Goal: Information Seeking & Learning: Learn about a topic

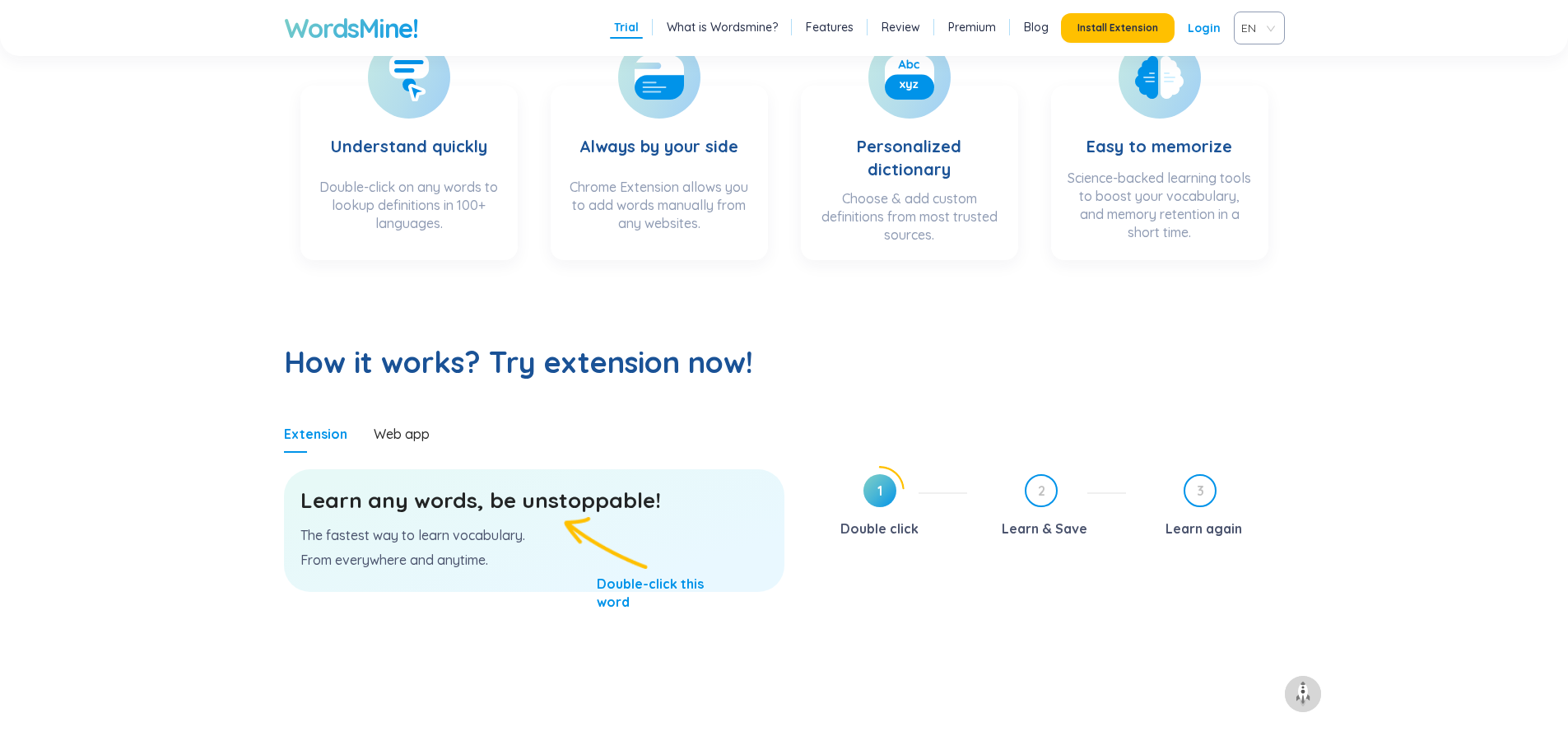
scroll to position [659, 0]
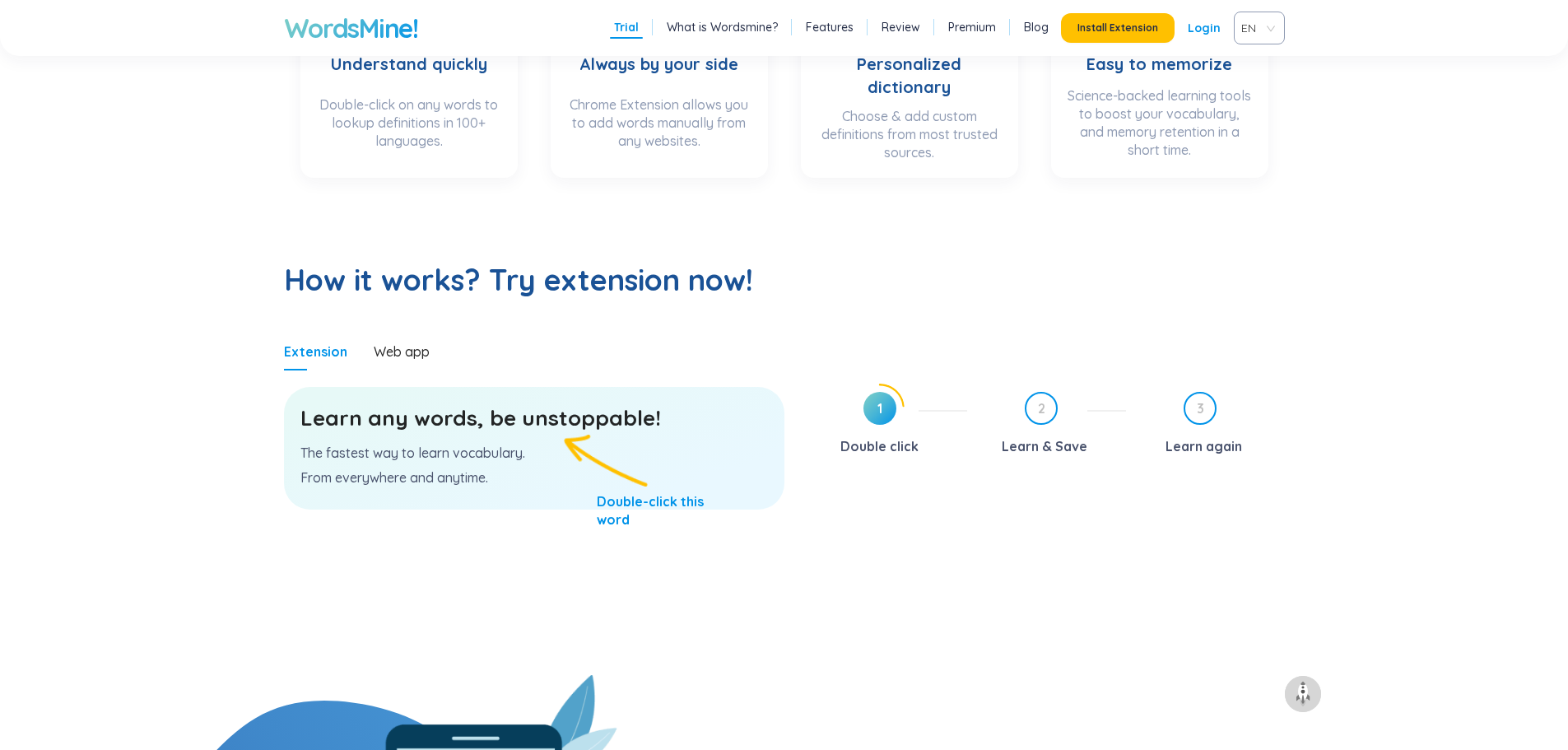
click at [578, 417] on h3 "Learn any words, be unstoppable!" at bounding box center [534, 419] width 467 height 30
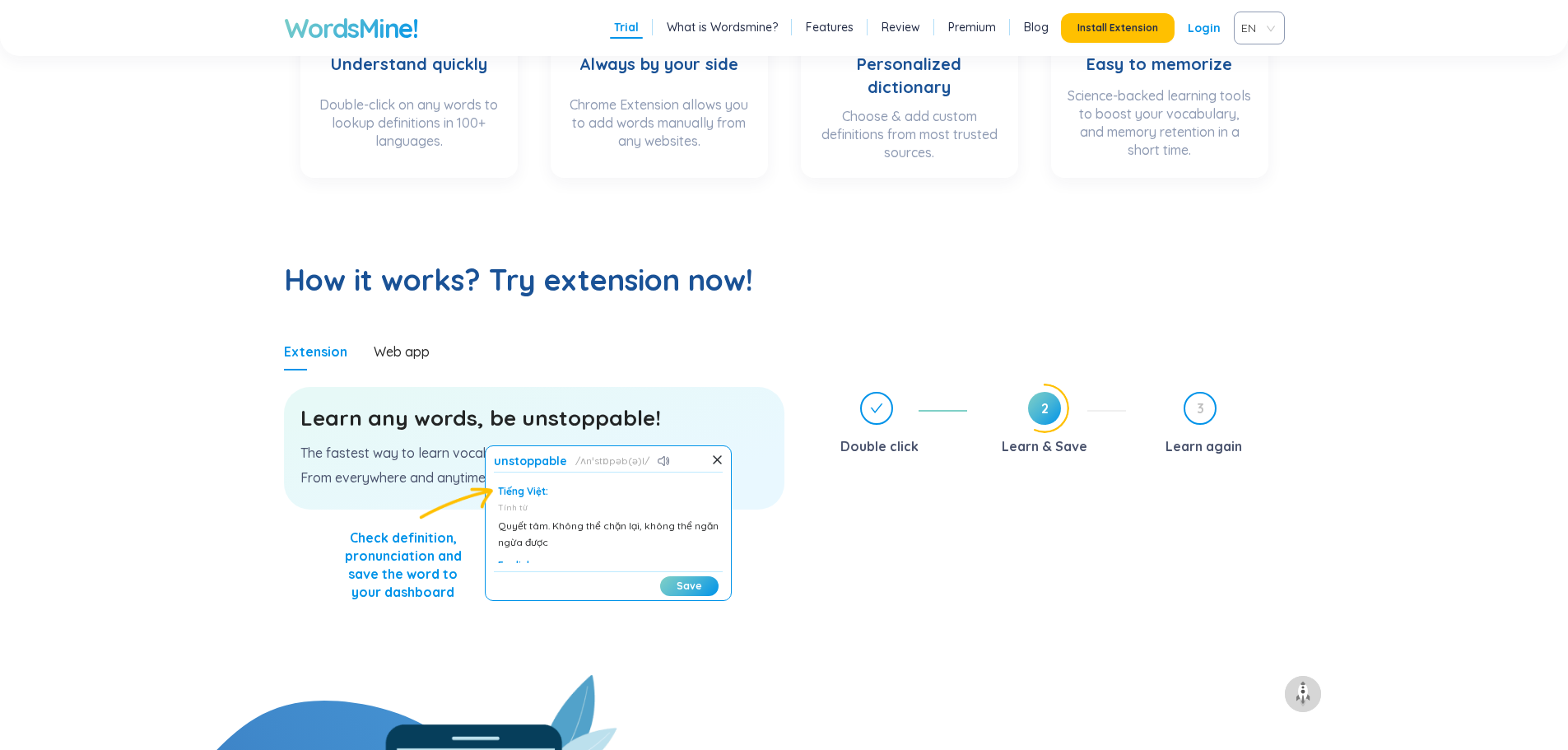
click at [567, 456] on h1 "unstoppable" at bounding box center [530, 461] width 73 height 13
click at [405, 457] on p "The fastest way to learn vocabulary." at bounding box center [534, 453] width 467 height 18
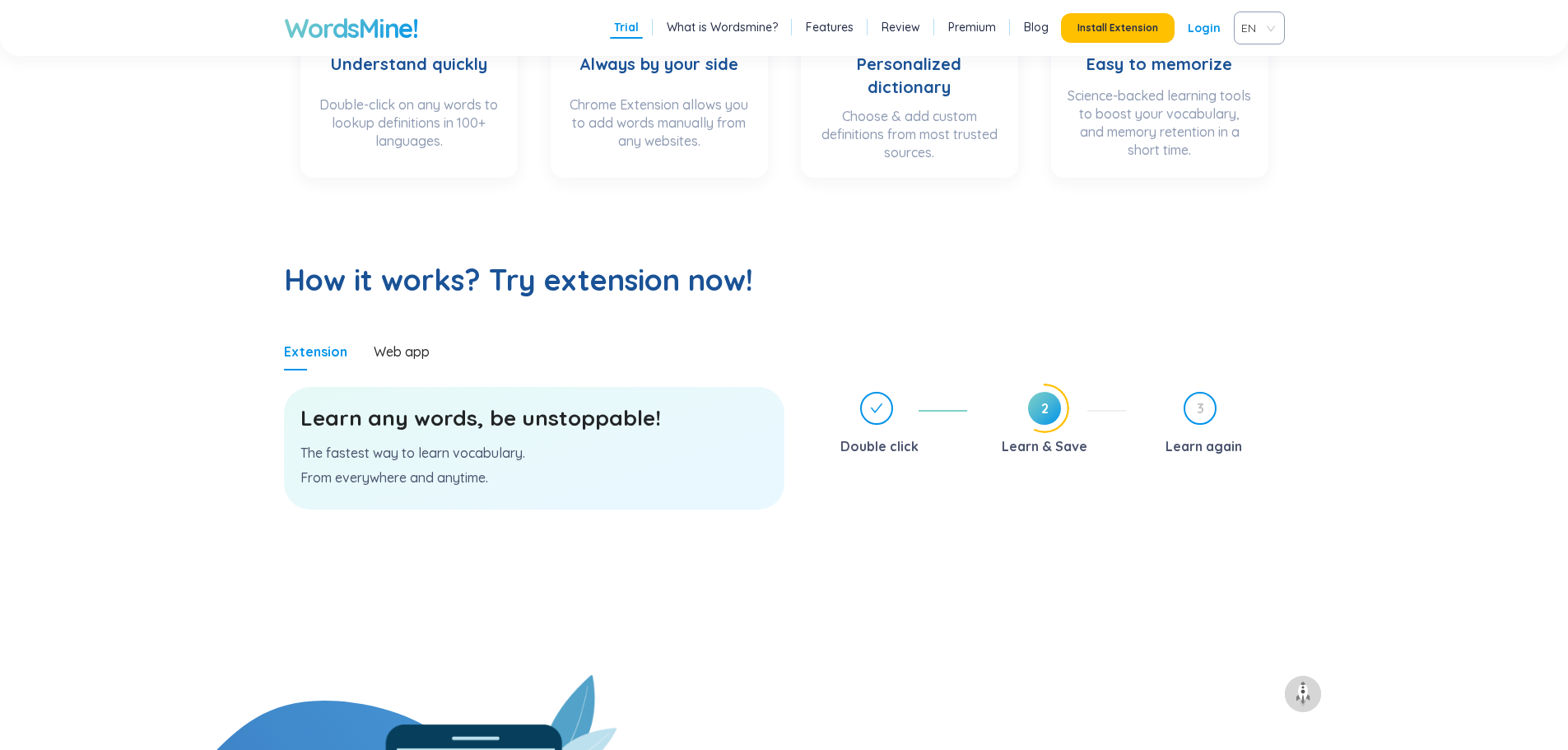
click at [393, 419] on h3 "Learn any words, be unstoppable!" at bounding box center [534, 419] width 467 height 30
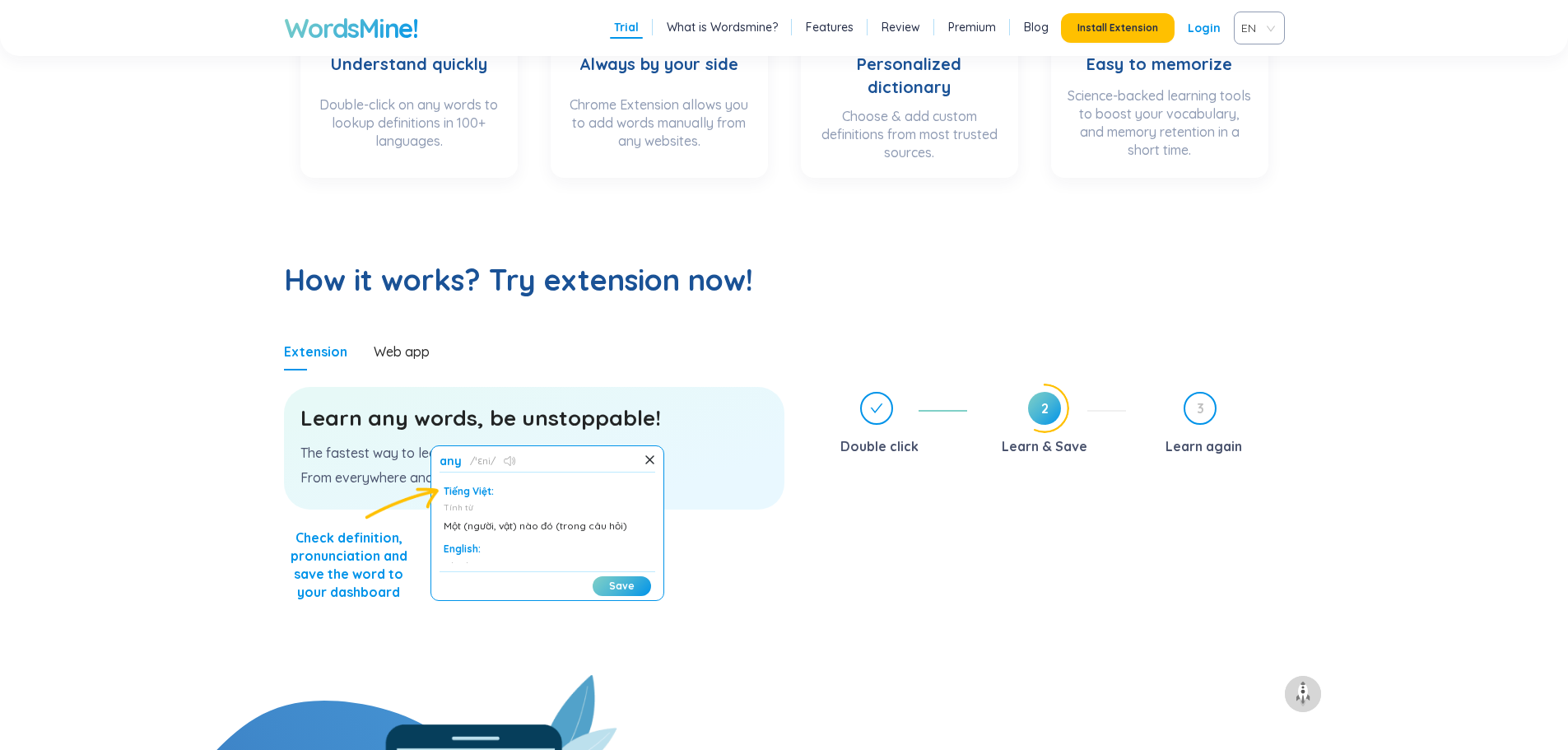
click at [516, 461] on icon at bounding box center [510, 461] width 12 height 10
click at [403, 355] on div "Web app" at bounding box center [401, 351] width 56 height 18
click at [395, 345] on div "Web app" at bounding box center [401, 351] width 56 height 18
click at [316, 350] on div "Extension" at bounding box center [315, 351] width 63 height 18
click at [433, 357] on div "Extension Web app" at bounding box center [534, 352] width 501 height 38
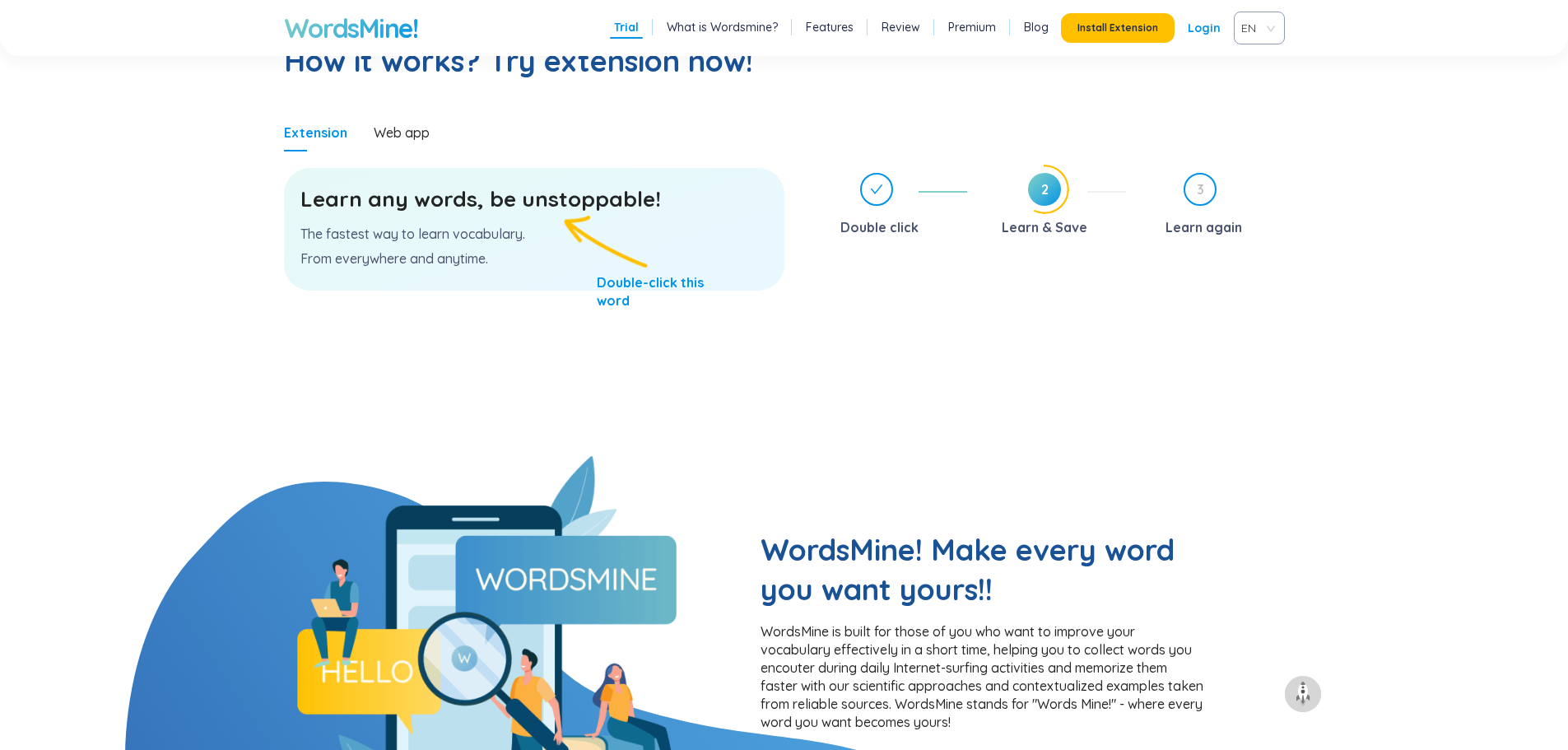
scroll to position [1235, 0]
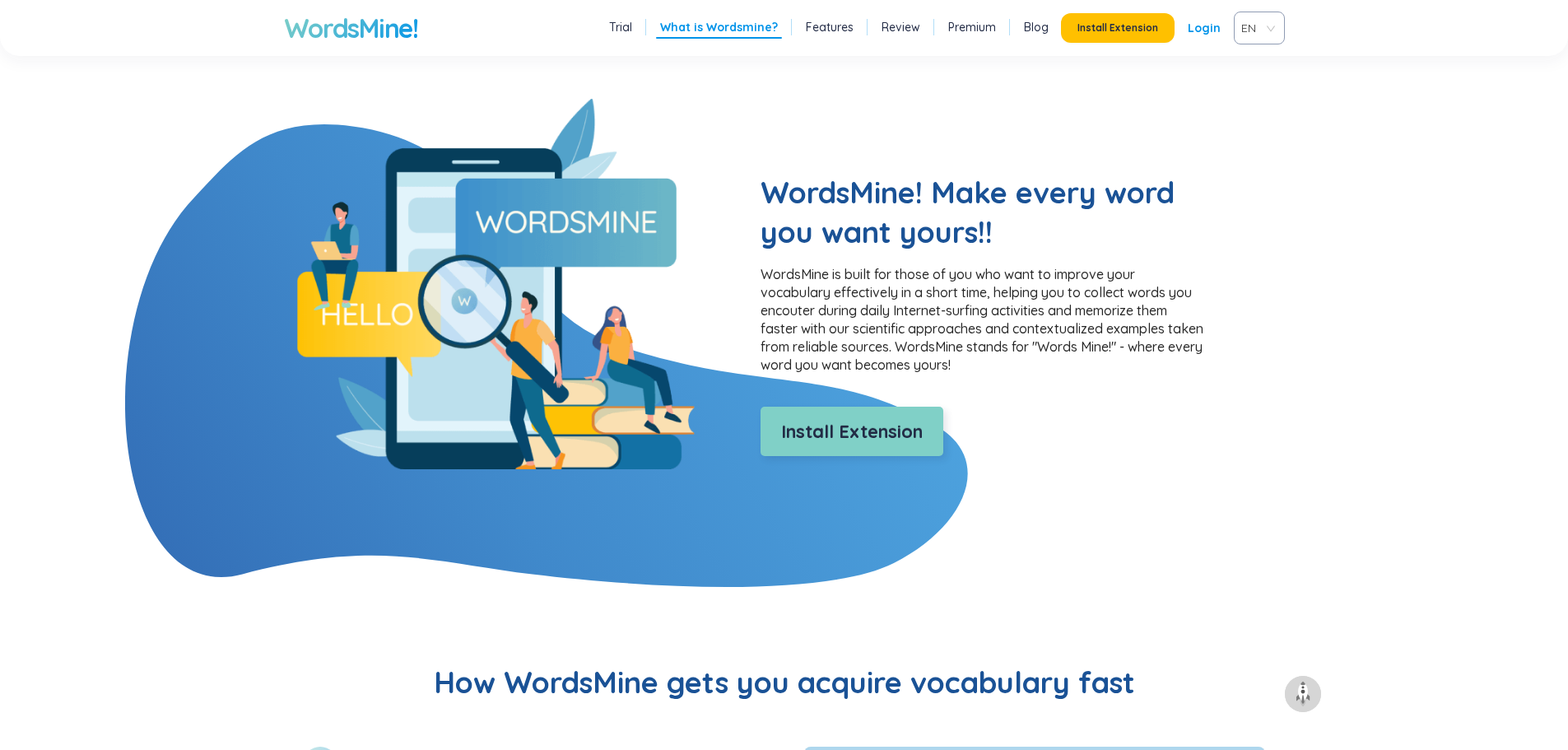
click at [860, 434] on span "Install Extension" at bounding box center [852, 432] width 142 height 29
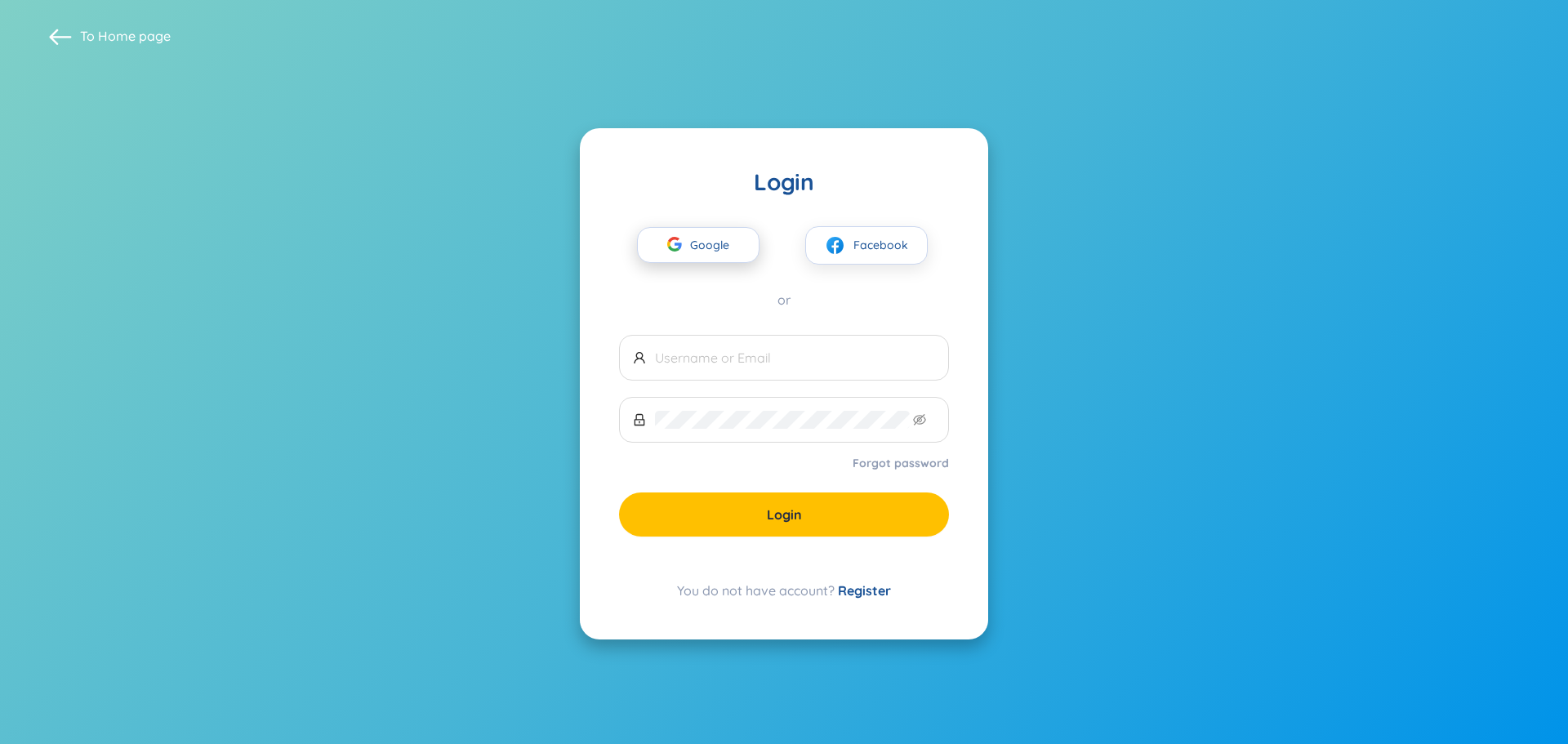
click at [684, 252] on div "button" at bounding box center [674, 247] width 31 height 36
click at [702, 361] on input "text" at bounding box center [795, 358] width 280 height 18
click at [698, 241] on span "Google" at bounding box center [714, 246] width 48 height 35
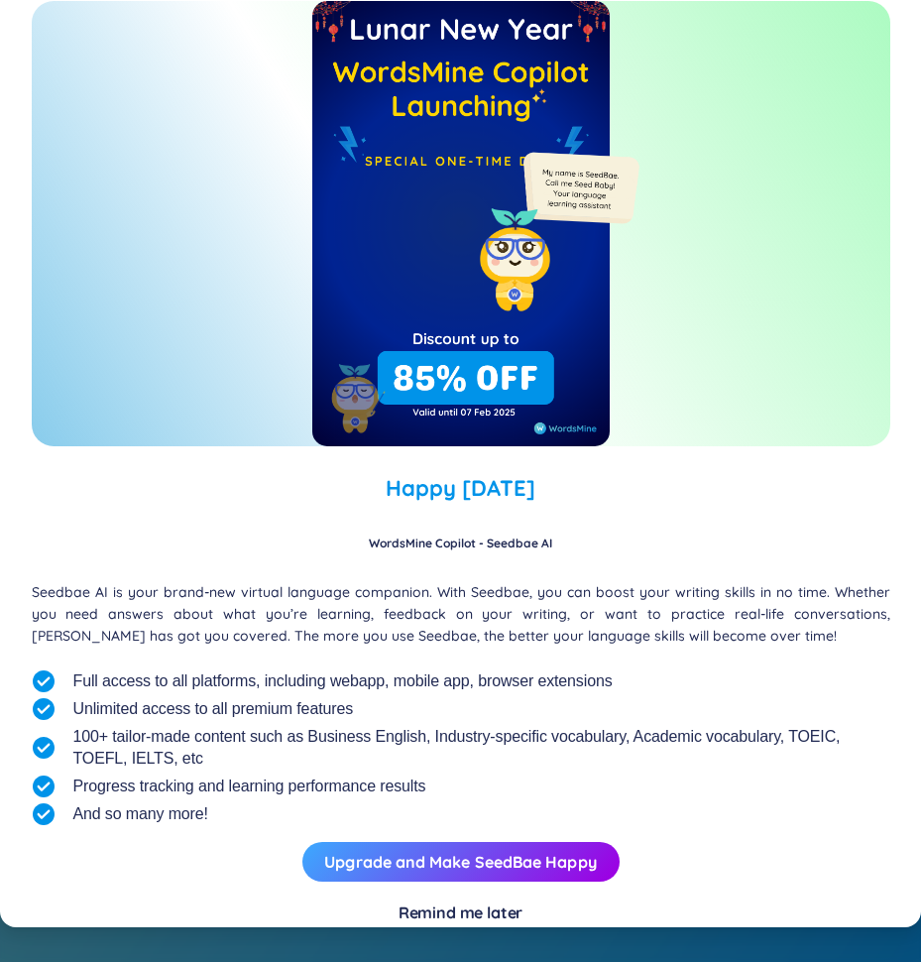
scroll to position [44, 0]
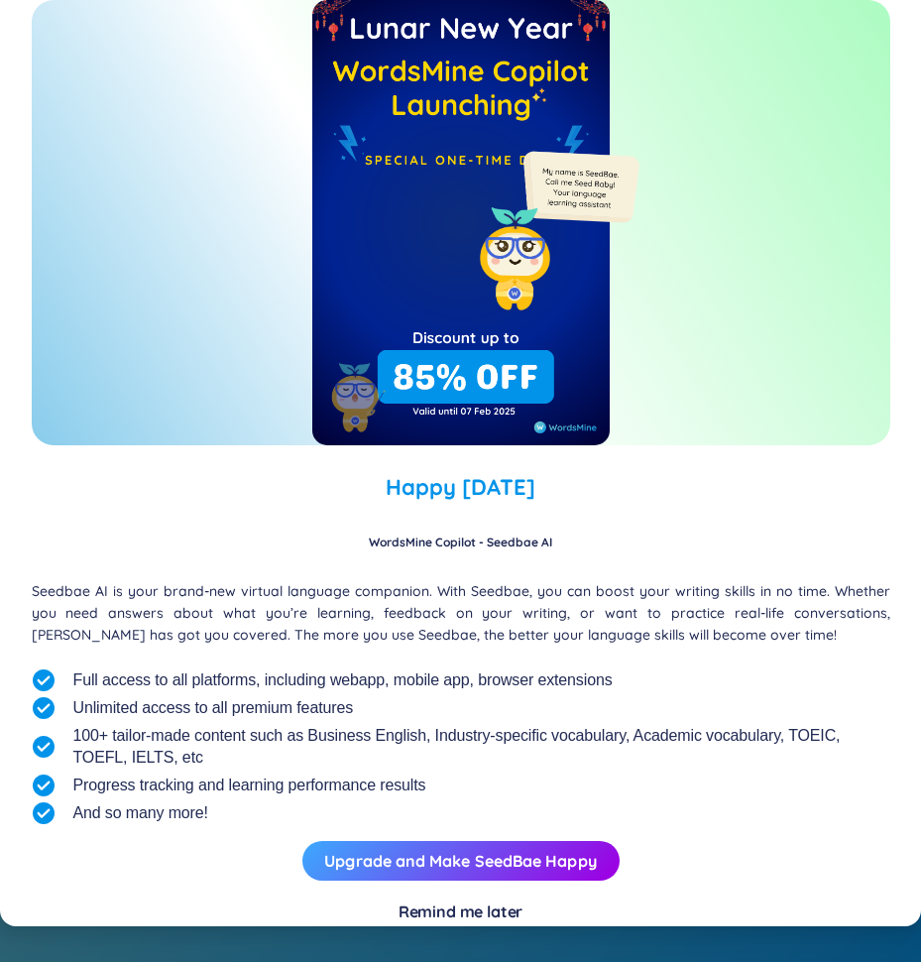
click at [481, 902] on div "Remind me later" at bounding box center [461, 911] width 125 height 22
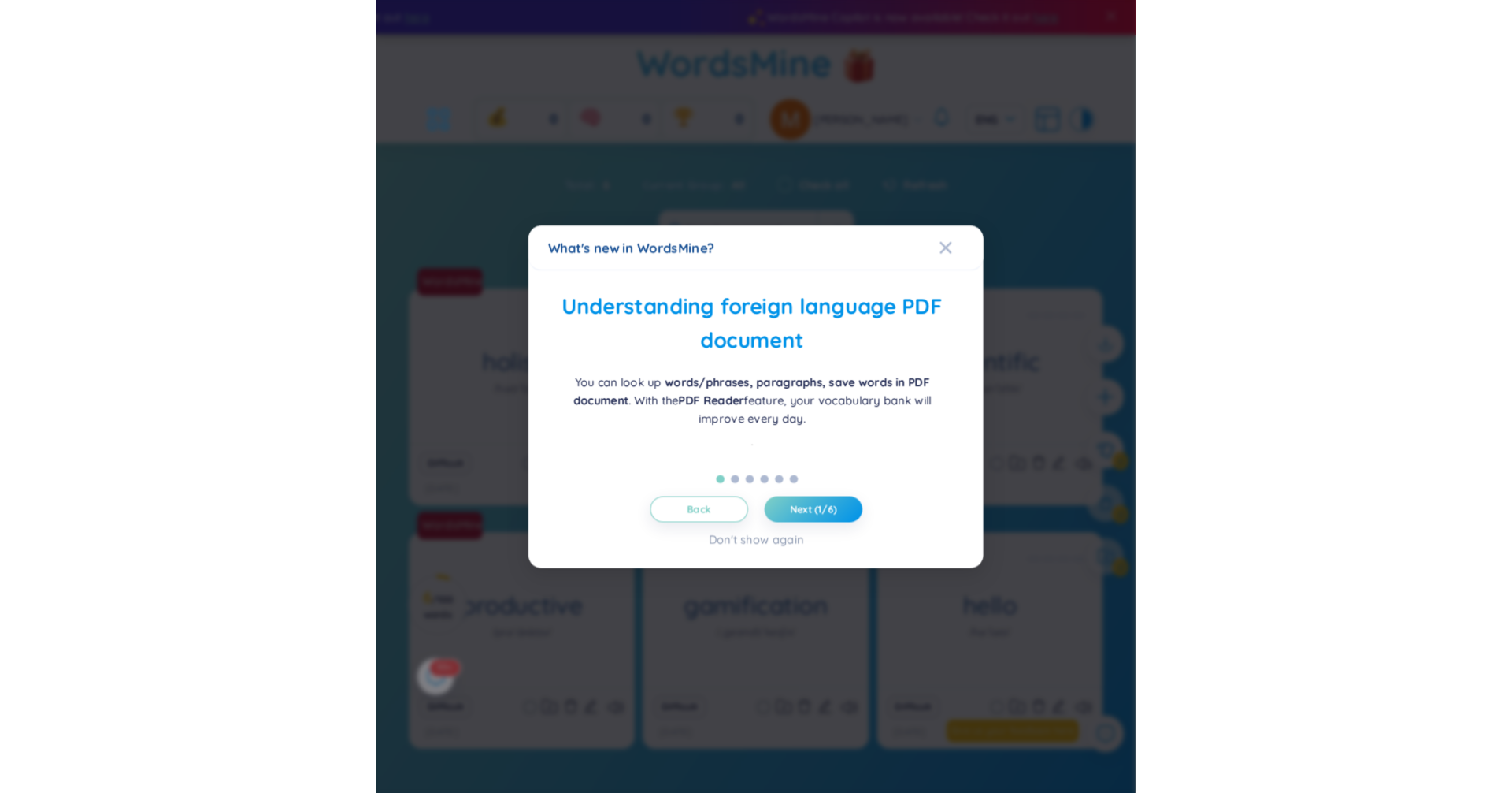
scroll to position [6, 0]
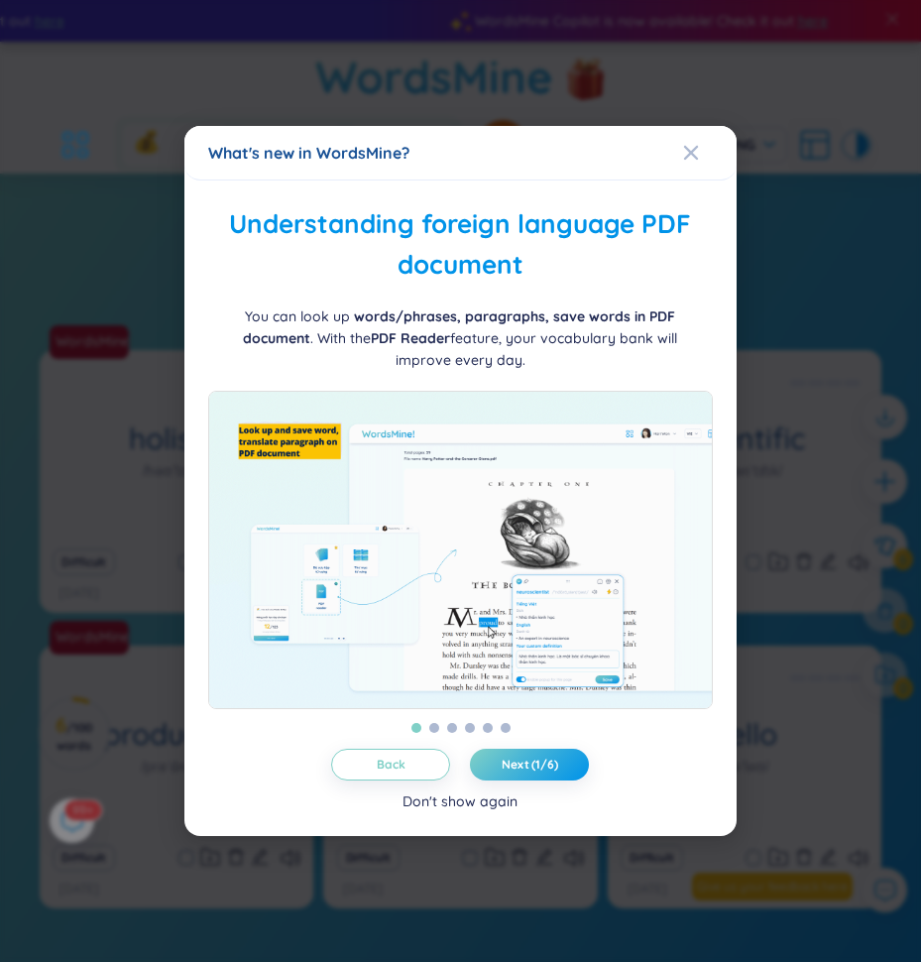
click at [458, 799] on div "Don't show again" at bounding box center [460, 801] width 115 height 22
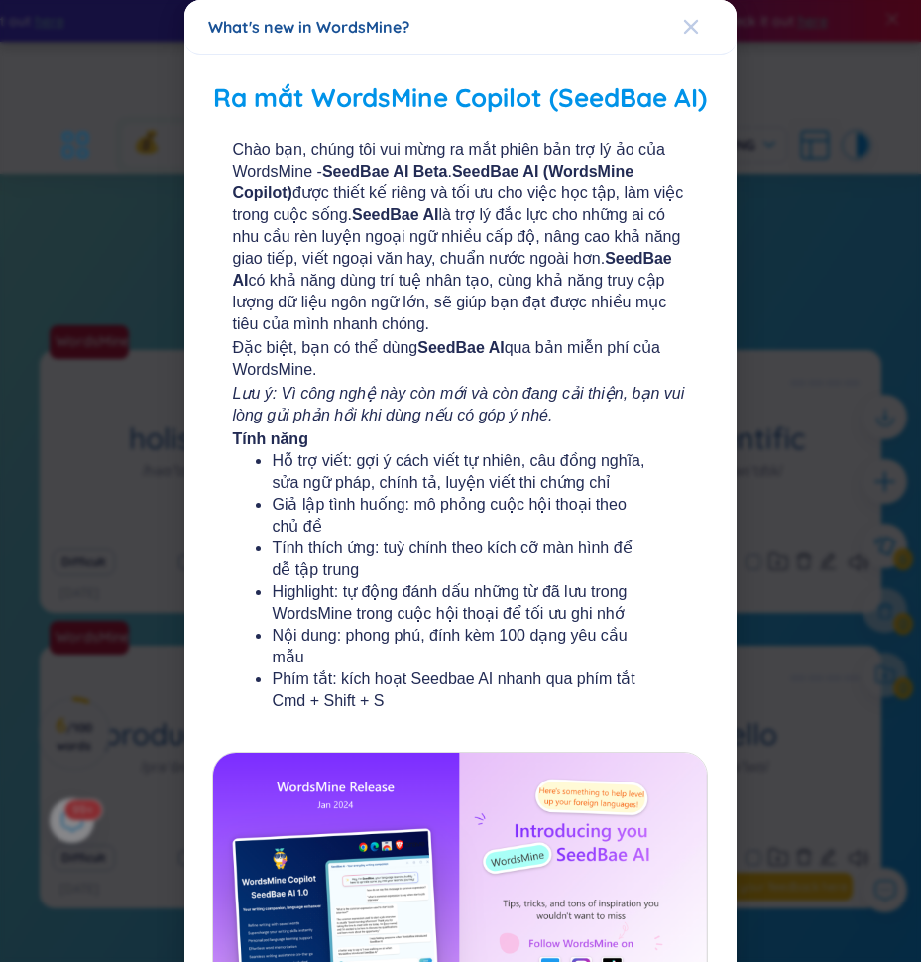
click at [683, 22] on icon "Close" at bounding box center [691, 27] width 16 height 16
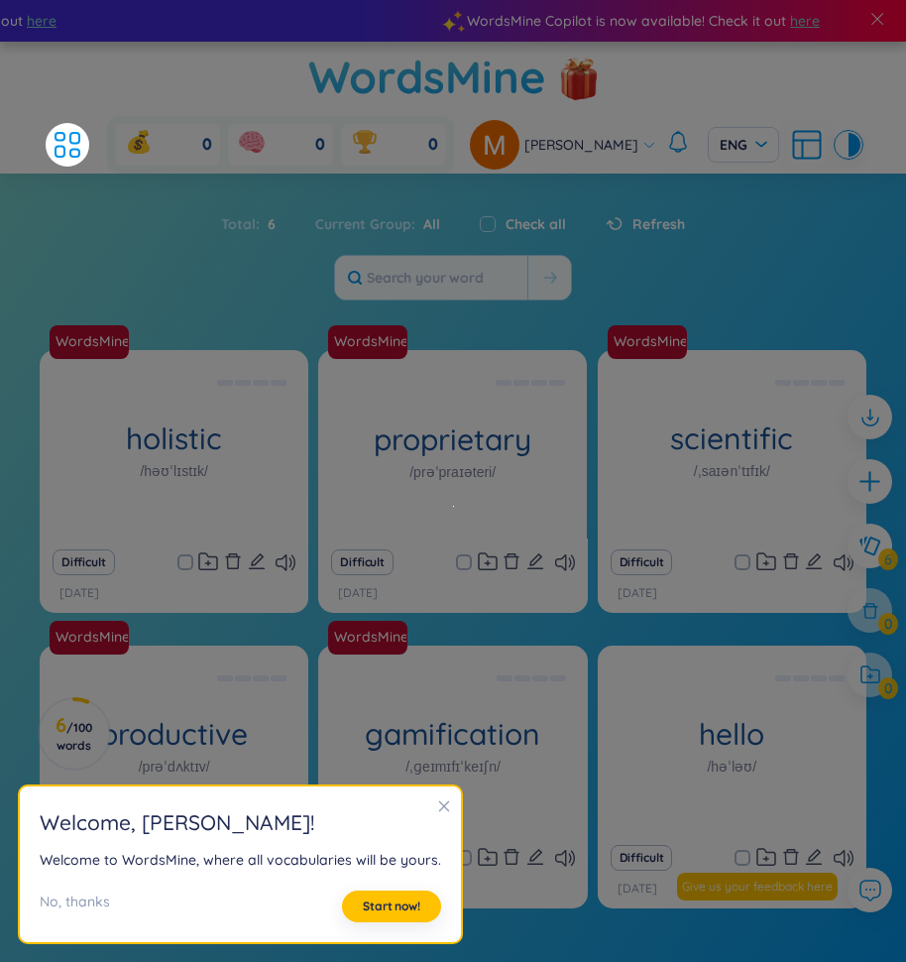
click at [437, 804] on icon "close" at bounding box center [444, 806] width 14 height 14
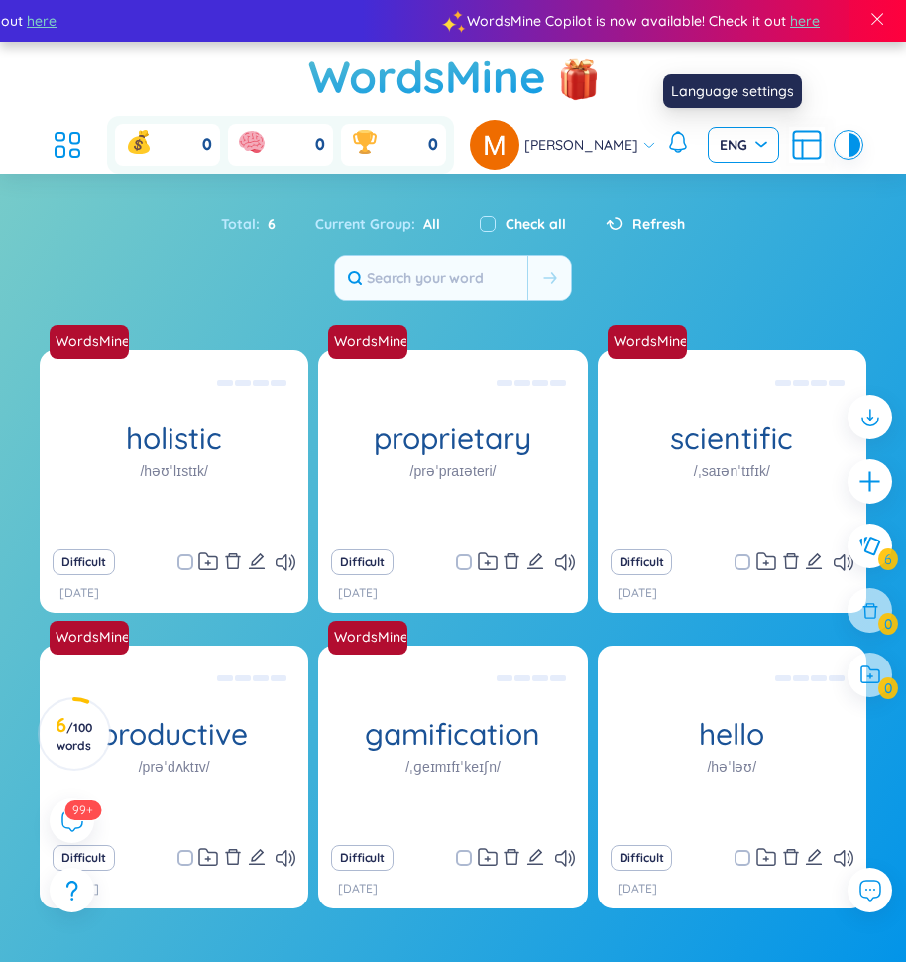
click at [745, 146] on span "ENG" at bounding box center [744, 145] width 48 height 20
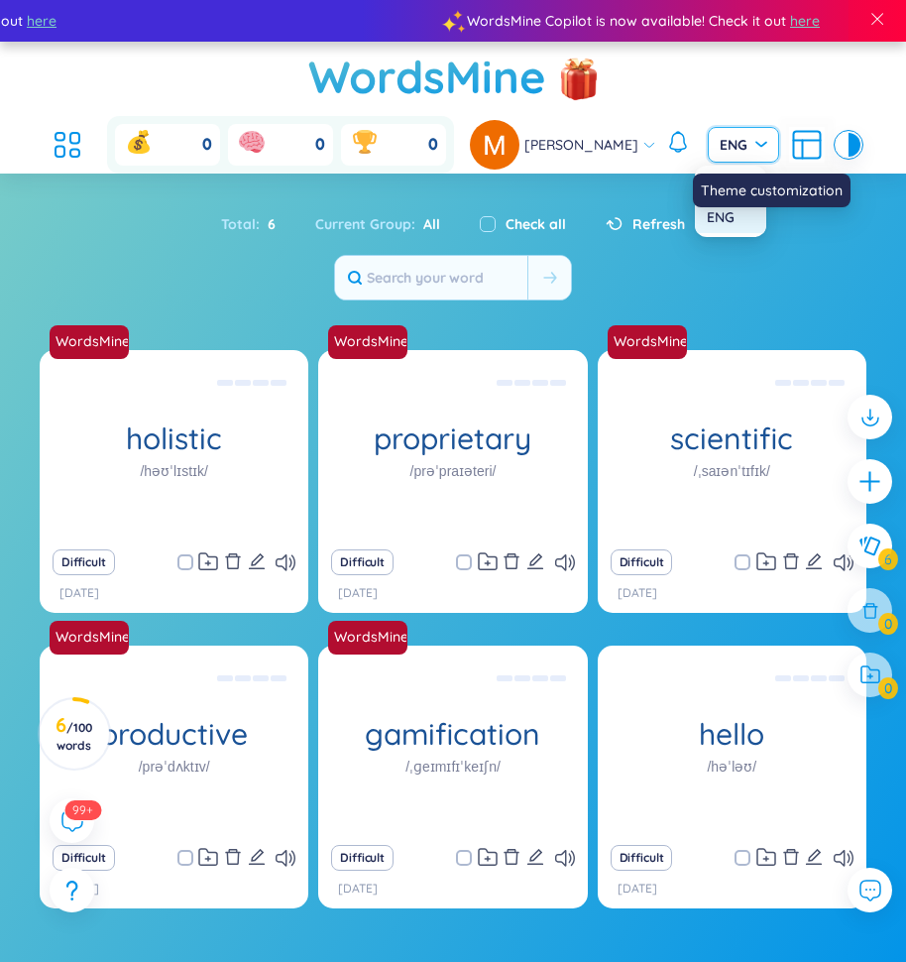
click at [837, 146] on div at bounding box center [843, 145] width 12 height 24
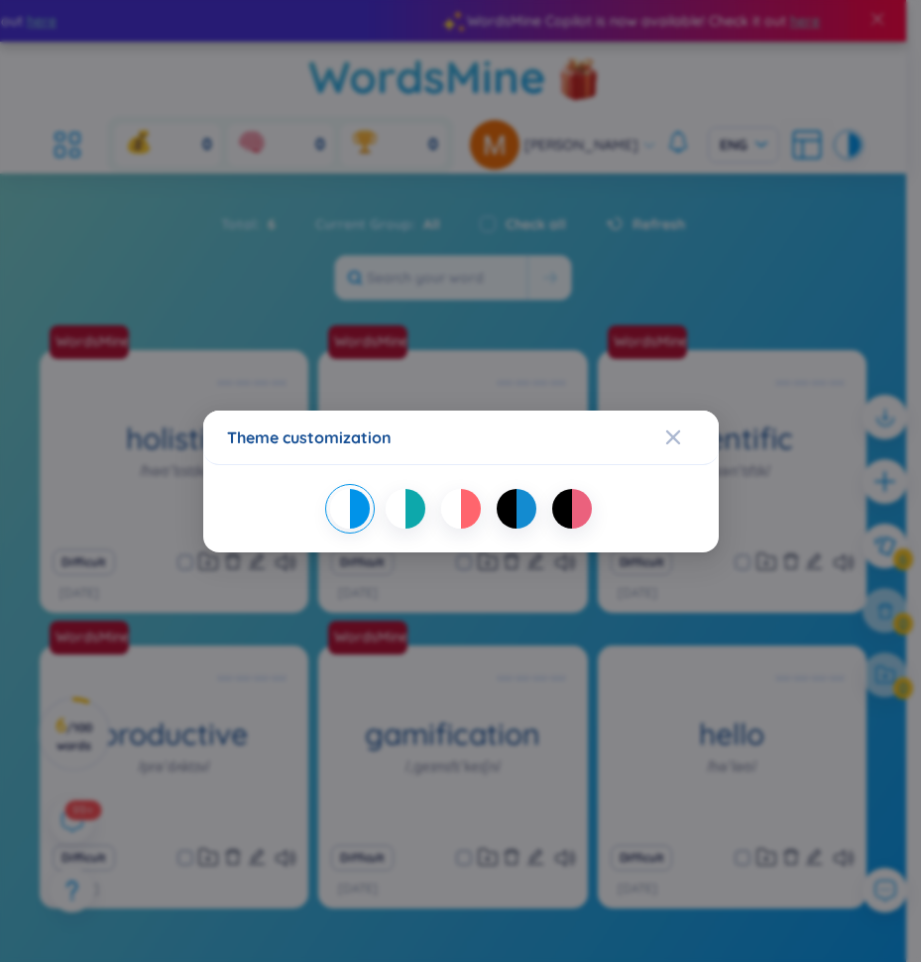
click at [511, 502] on div at bounding box center [507, 509] width 20 height 40
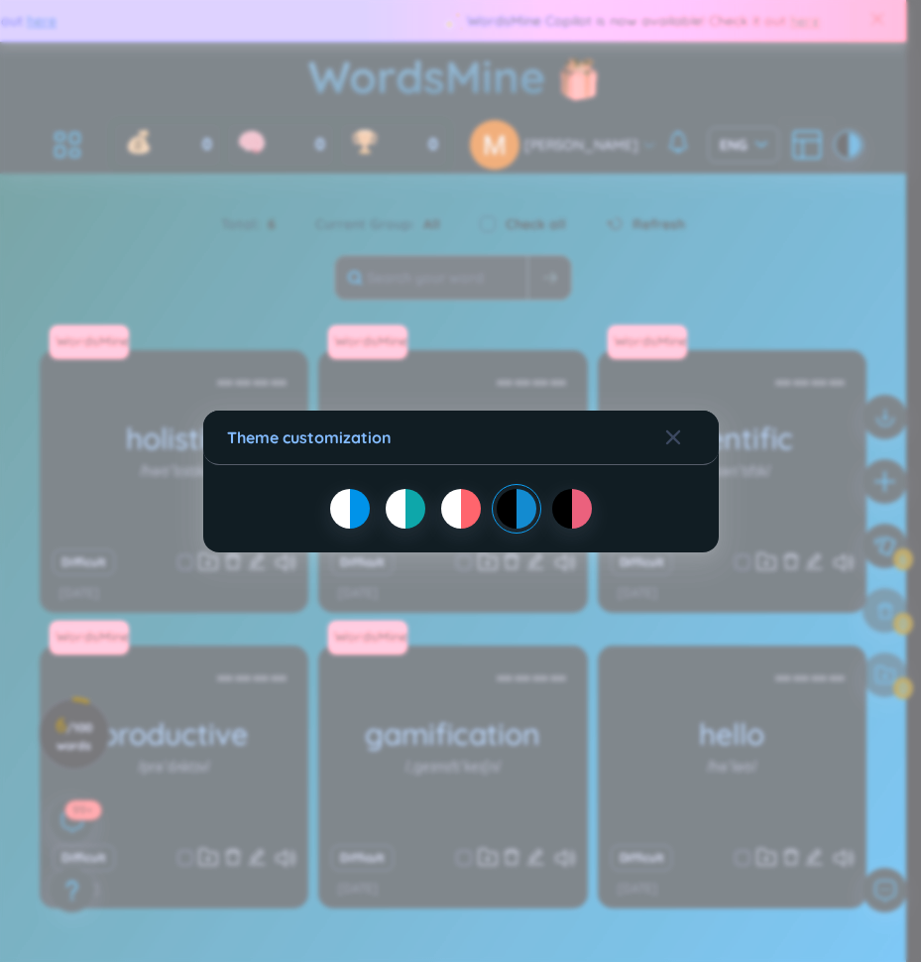
click at [567, 518] on div at bounding box center [562, 509] width 20 height 40
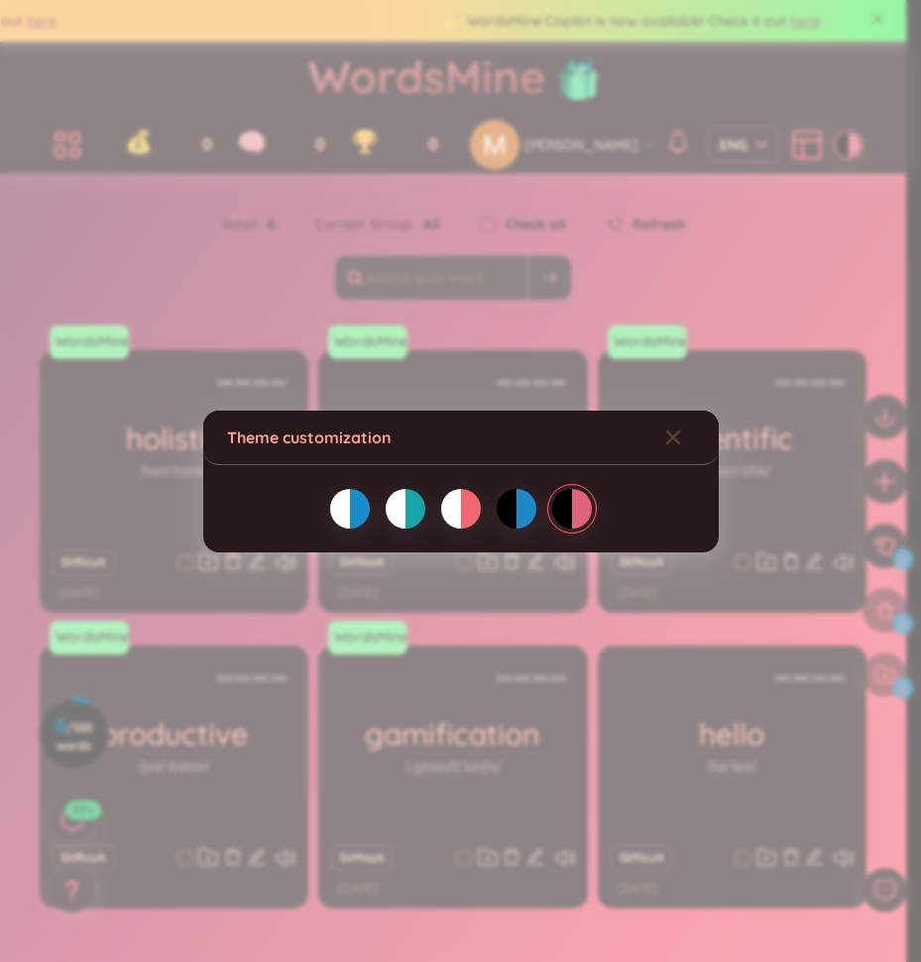
click at [503, 512] on div at bounding box center [507, 509] width 20 height 40
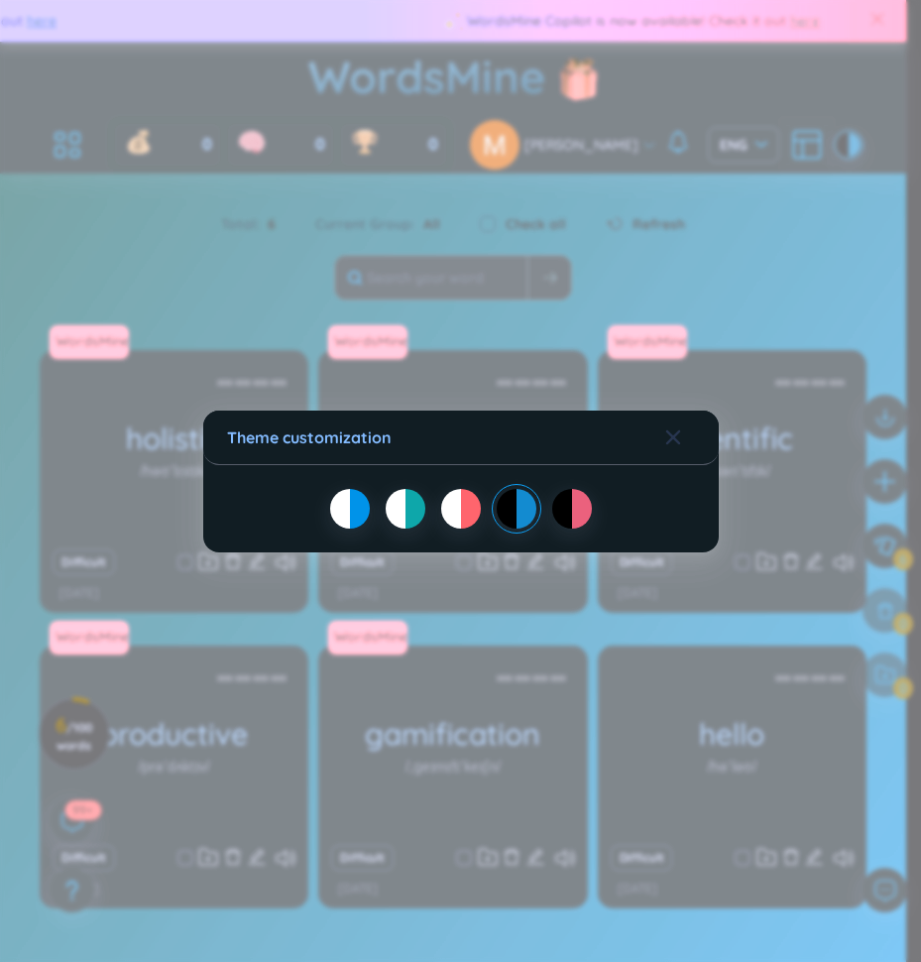
click at [684, 432] on span "Close" at bounding box center [692, 438] width 54 height 54
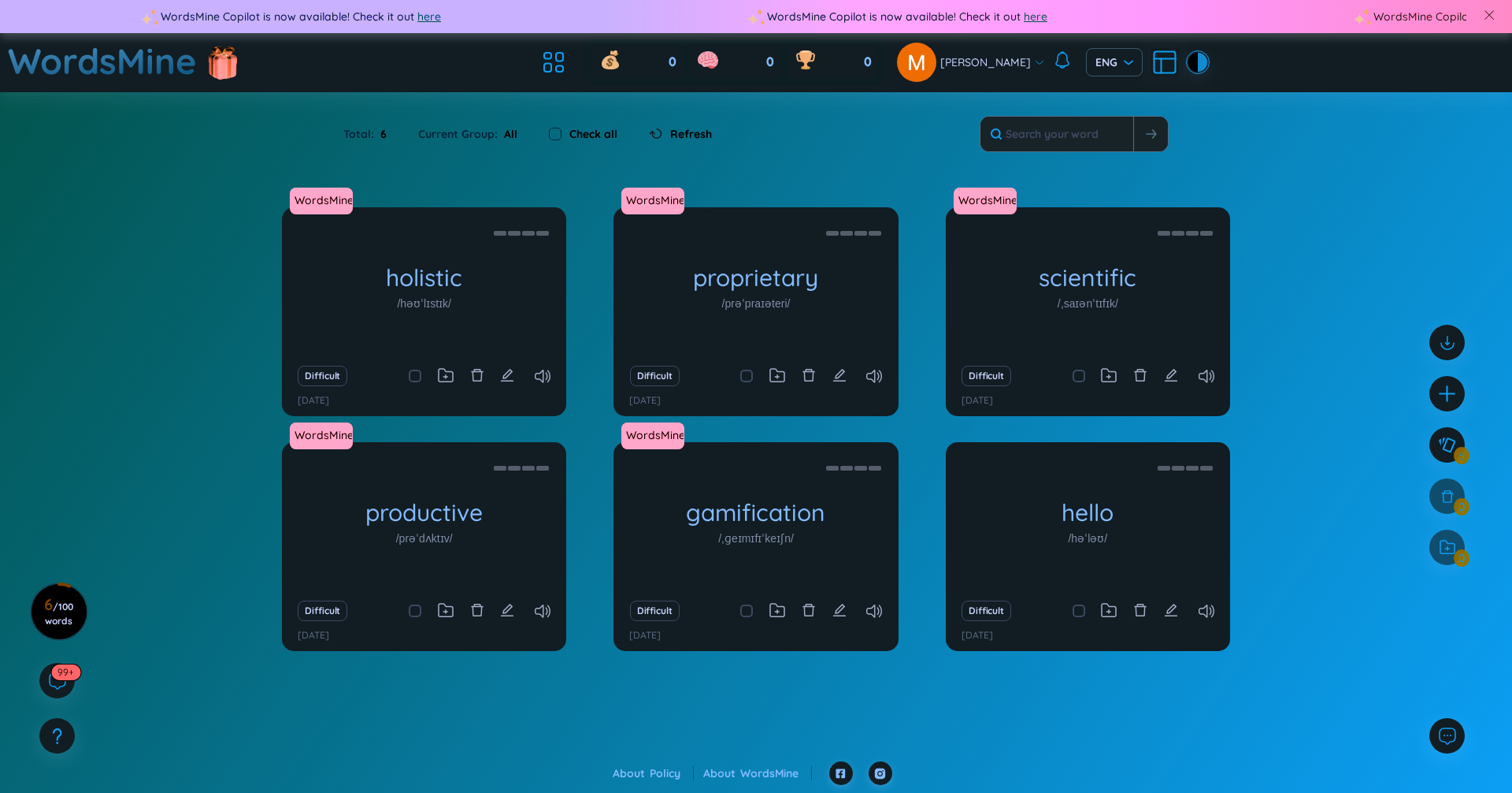
drag, startPoint x: 957, startPoint y: 0, endPoint x: 1326, endPoint y: 308, distance: 480.7
click at [1326, 308] on div "WordsMine holistic /həʊˈlɪstɪk/ Toàn diện Eg: The holistic approach to healthca…" at bounding box center [756, 455] width 1512 height 495
click at [1105, 69] on span "ENG" at bounding box center [1114, 62] width 38 height 16
click at [1103, 99] on div "VIE" at bounding box center [1103, 95] width 38 height 17
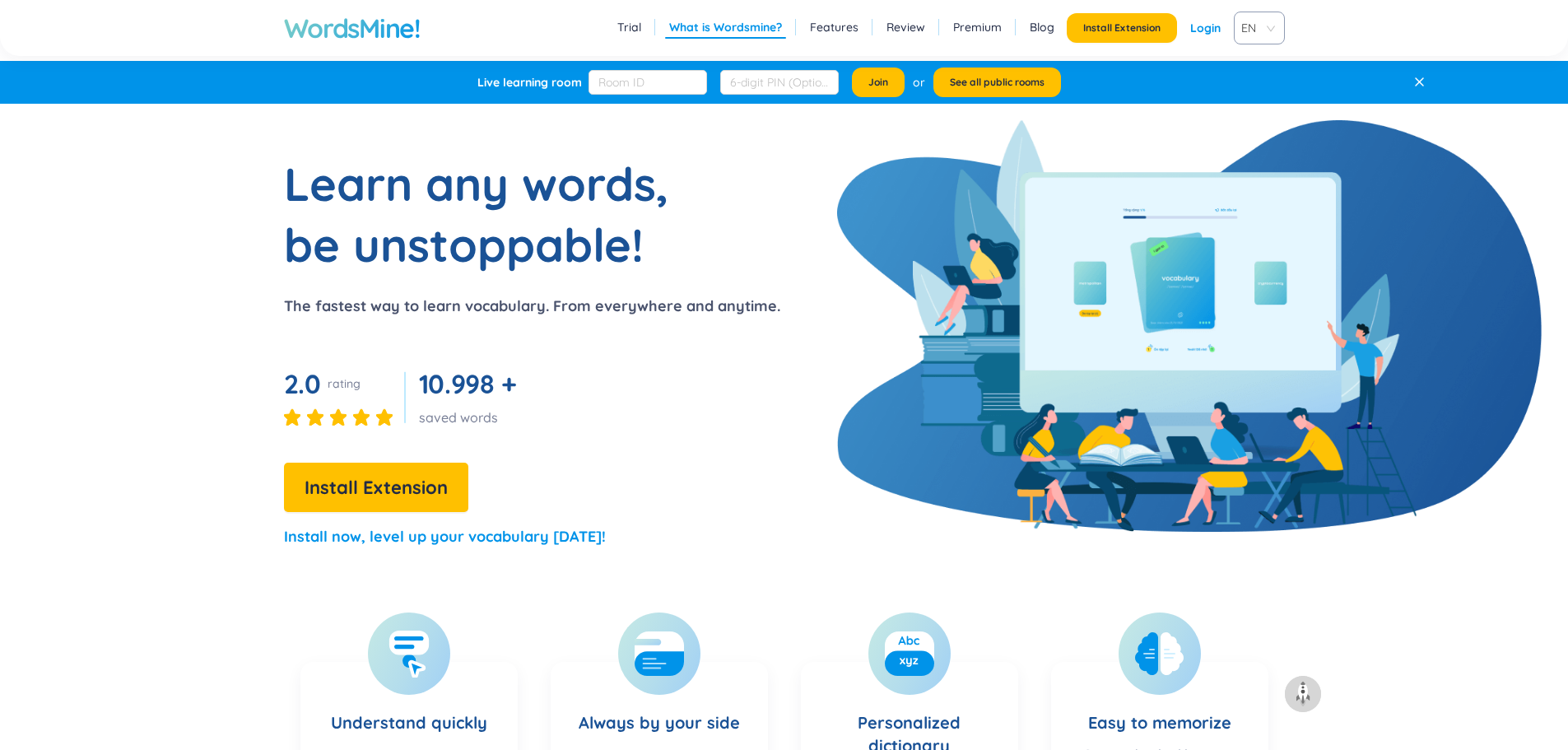
scroll to position [1235, 0]
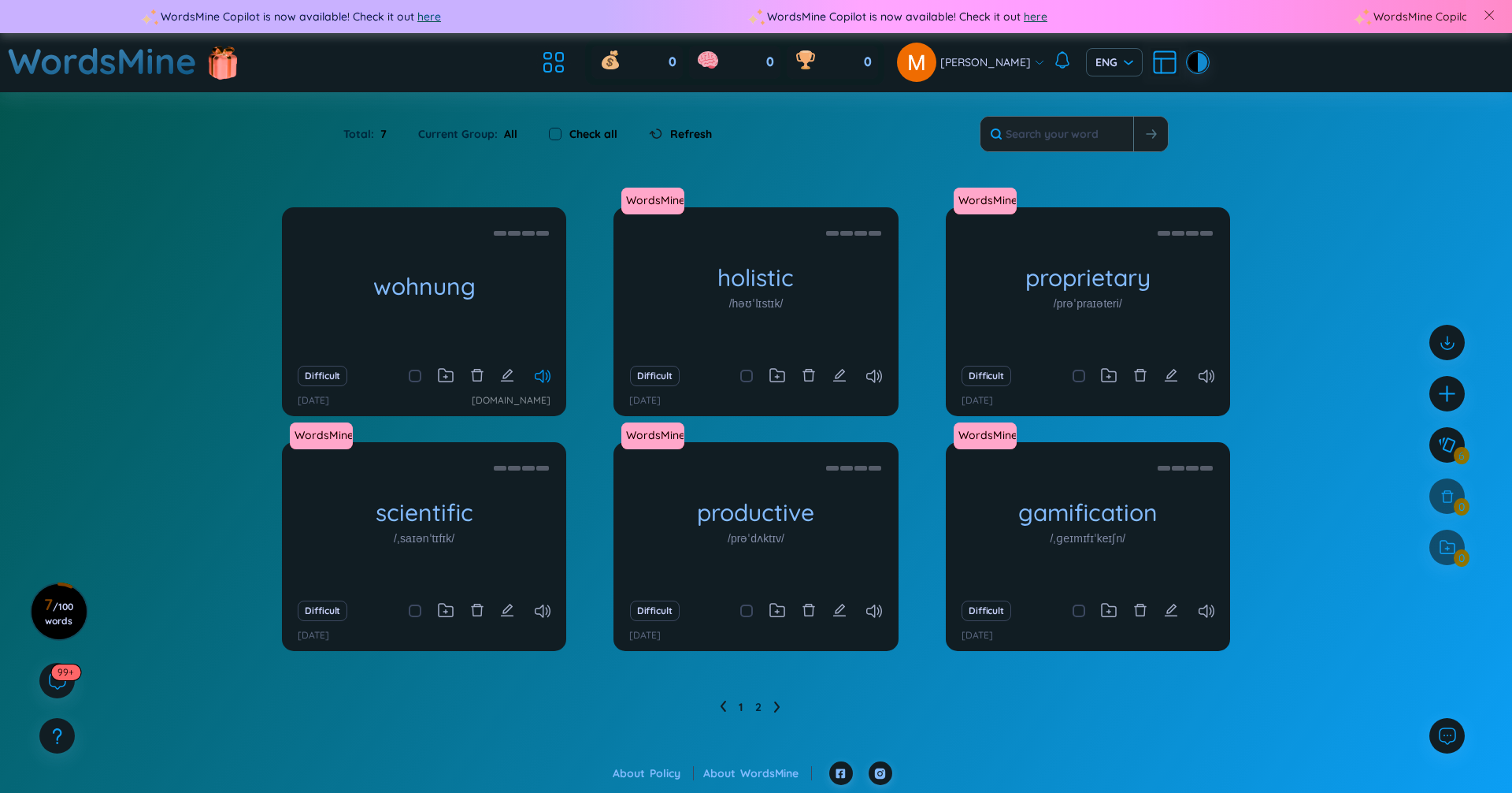
click at [537, 378] on icon at bounding box center [542, 376] width 16 height 14
click at [541, 379] on icon at bounding box center [542, 376] width 16 height 14
drag, startPoint x: 758, startPoint y: 267, endPoint x: 575, endPoint y: 435, distance: 248.4
click at [573, 435] on div "wohnung (Definition is empty) Difficult 26/9/2025 www.languagereactor.com Words…" at bounding box center [756, 439] width 948 height 463
click at [807, 373] on icon "delete" at bounding box center [808, 375] width 14 height 14
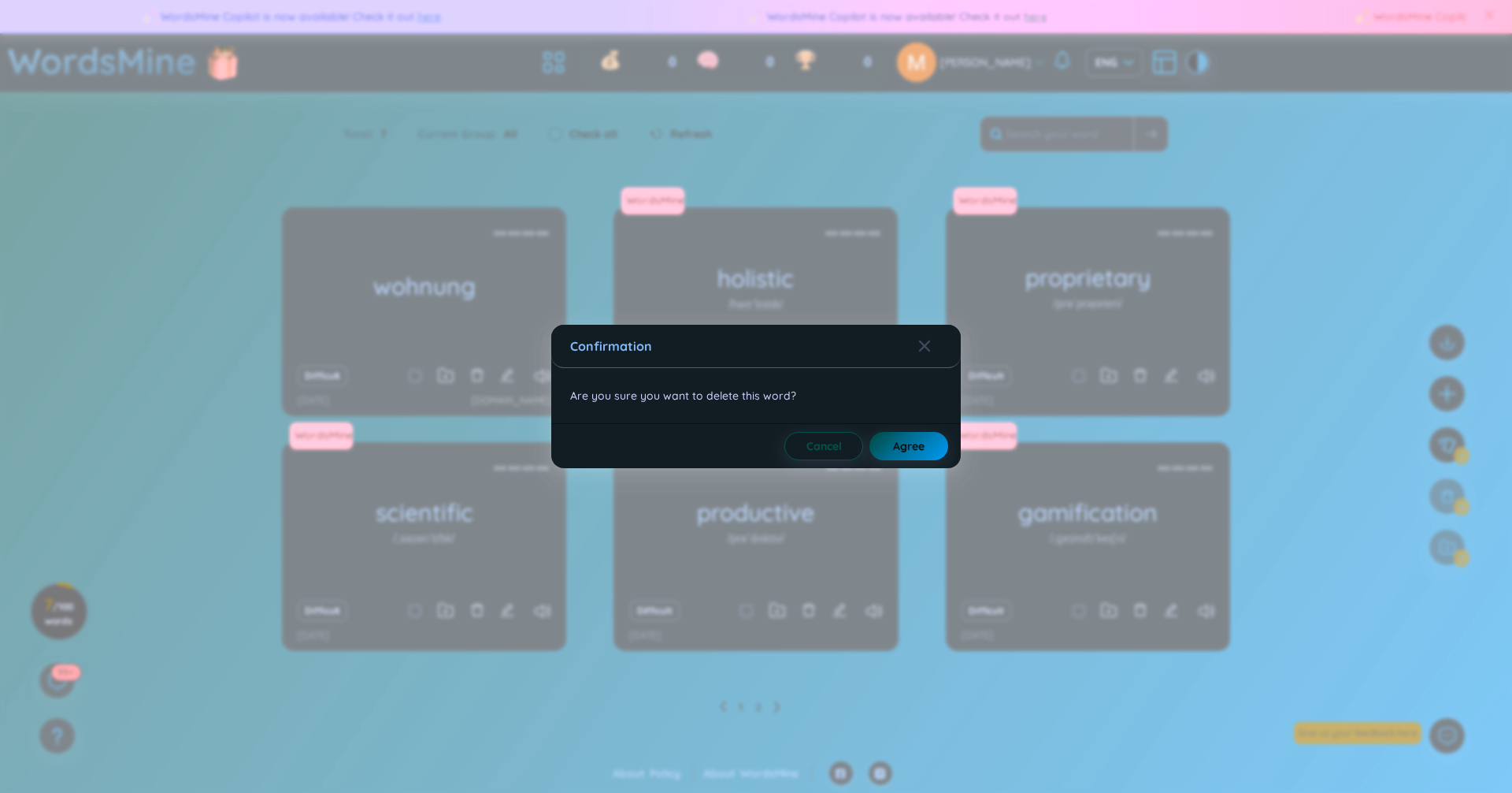
click at [912, 444] on span "Agree" at bounding box center [908, 446] width 32 height 16
click at [905, 451] on span "Agree" at bounding box center [920, 446] width 32 height 16
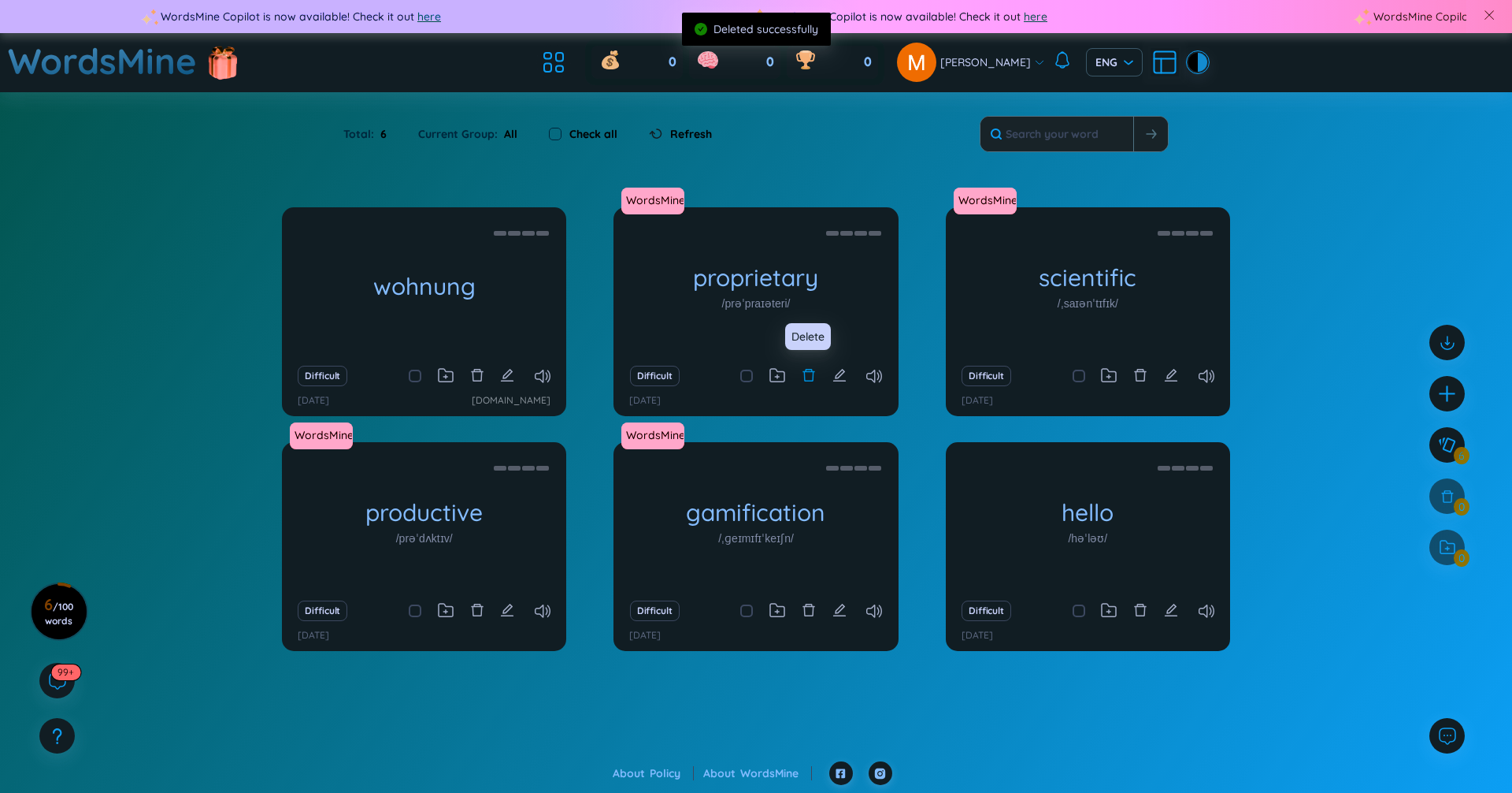
click at [807, 376] on icon "delete" at bounding box center [808, 375] width 14 height 14
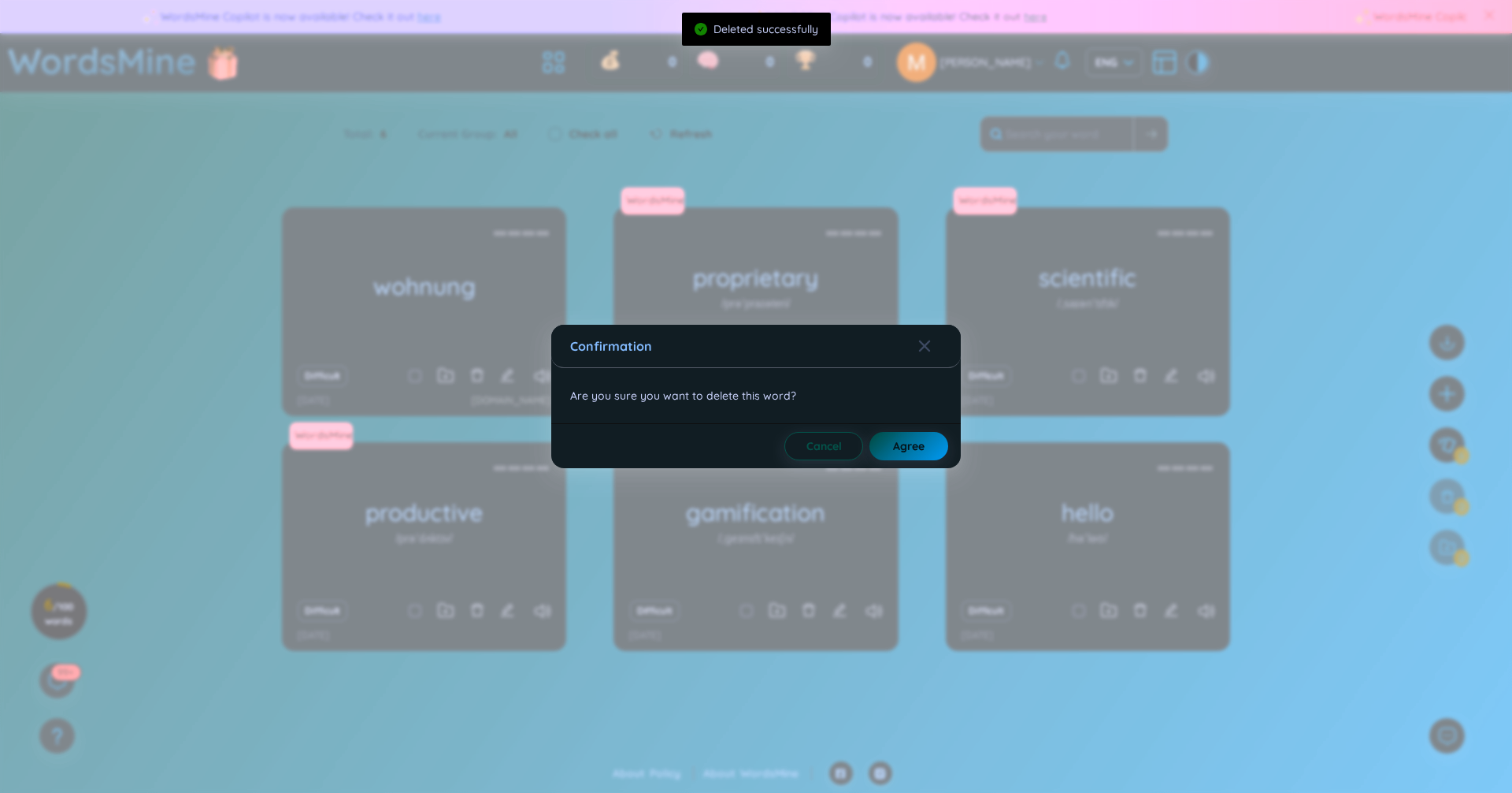
click at [912, 455] on button "Agree" at bounding box center [908, 446] width 79 height 29
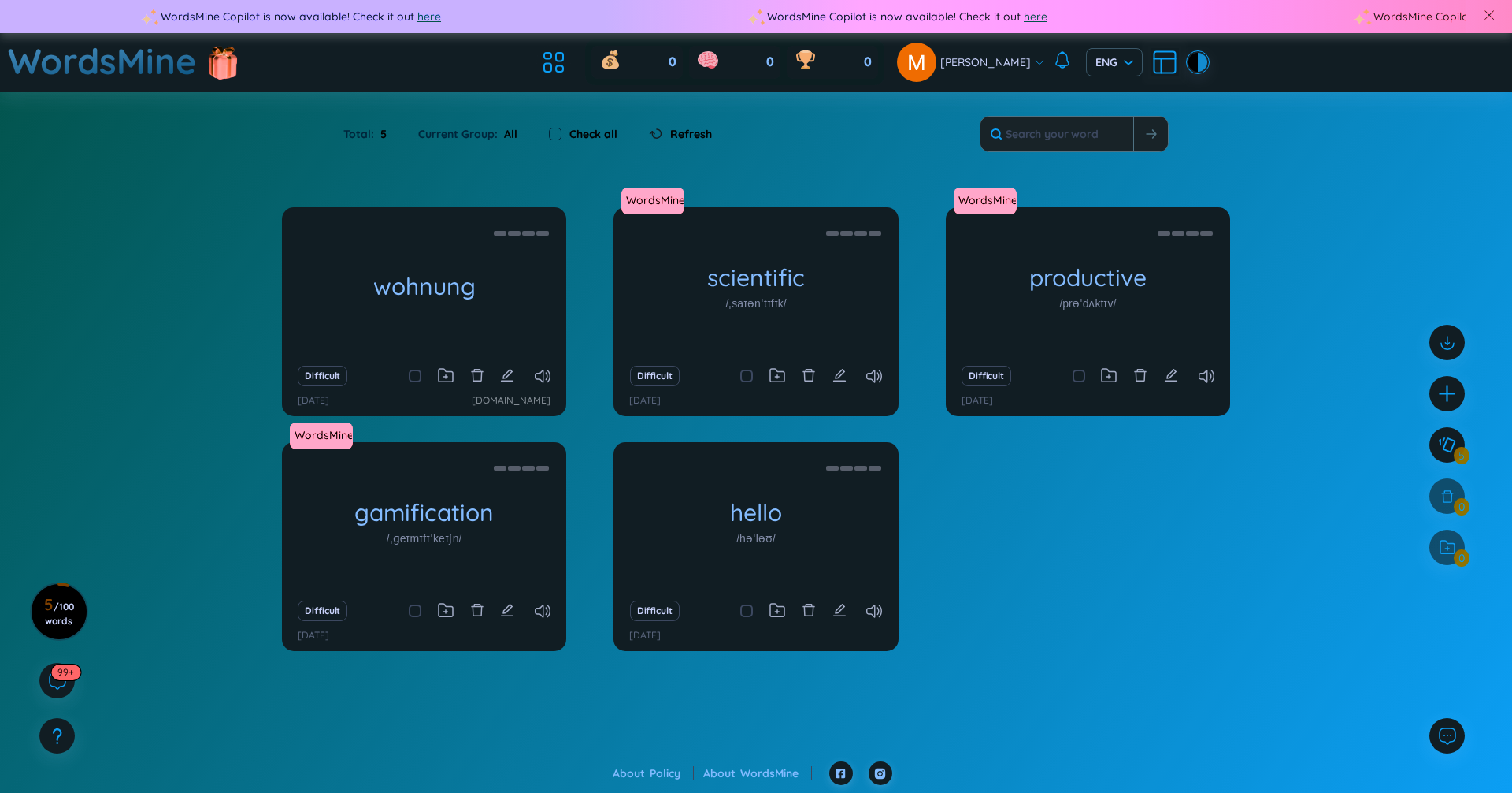
click at [1447, 497] on div at bounding box center [1447, 453] width 51 height 272
click at [1445, 548] on div at bounding box center [1447, 547] width 36 height 36
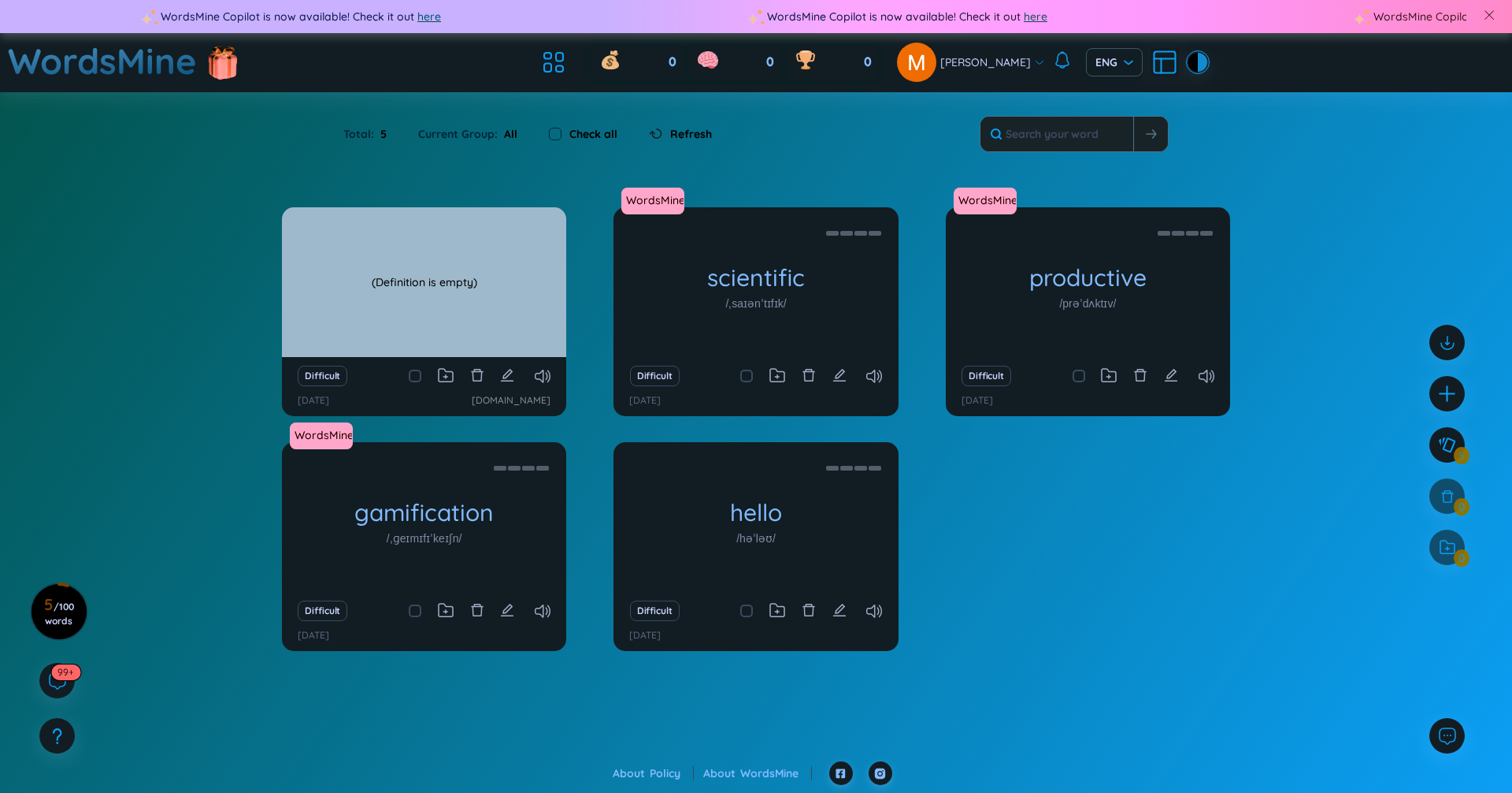
click at [459, 279] on div "(Definition is empty)" at bounding box center [424, 282] width 268 height 141
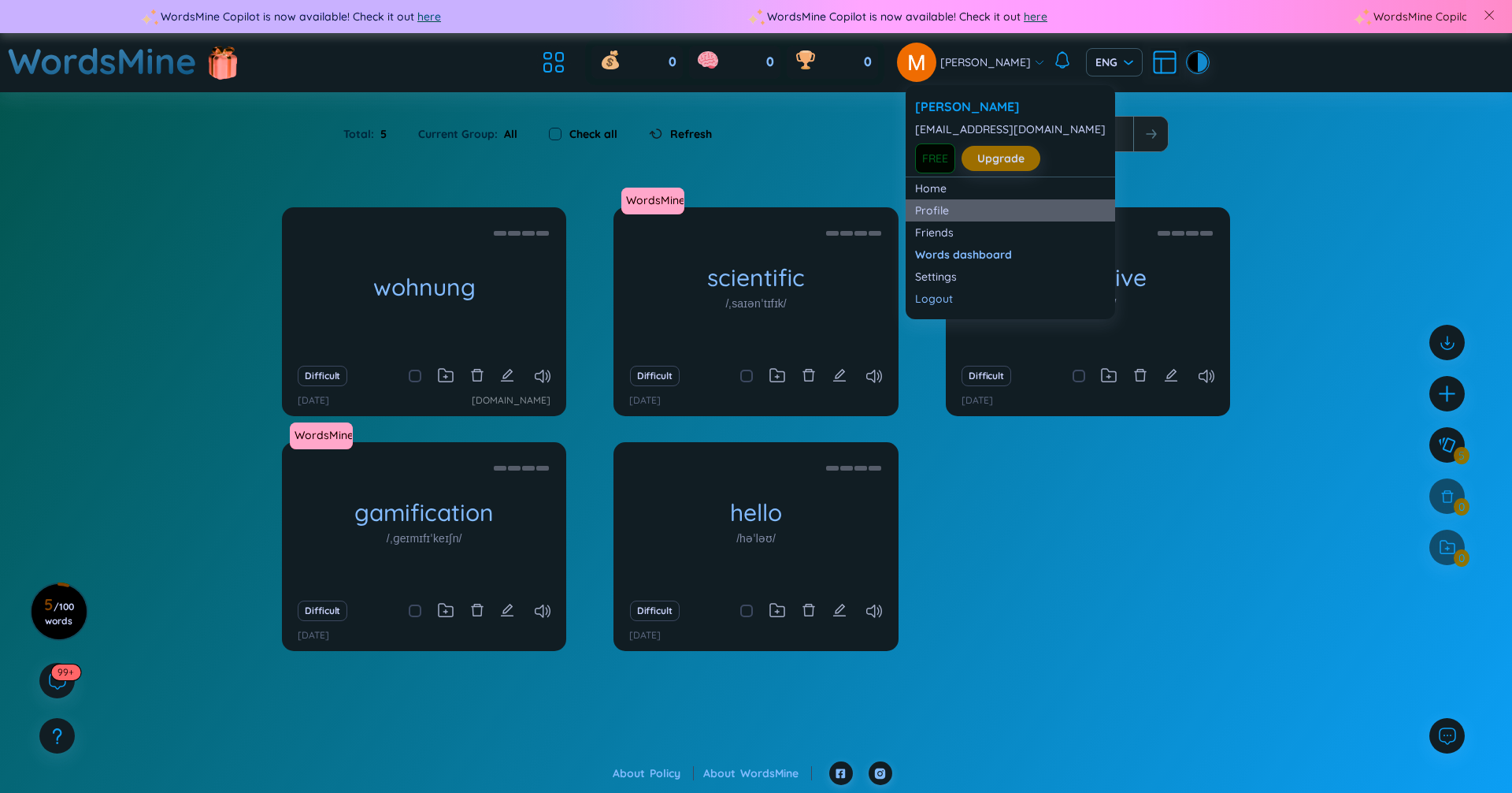
click at [945, 215] on link "Profile" at bounding box center [1010, 211] width 191 height 16
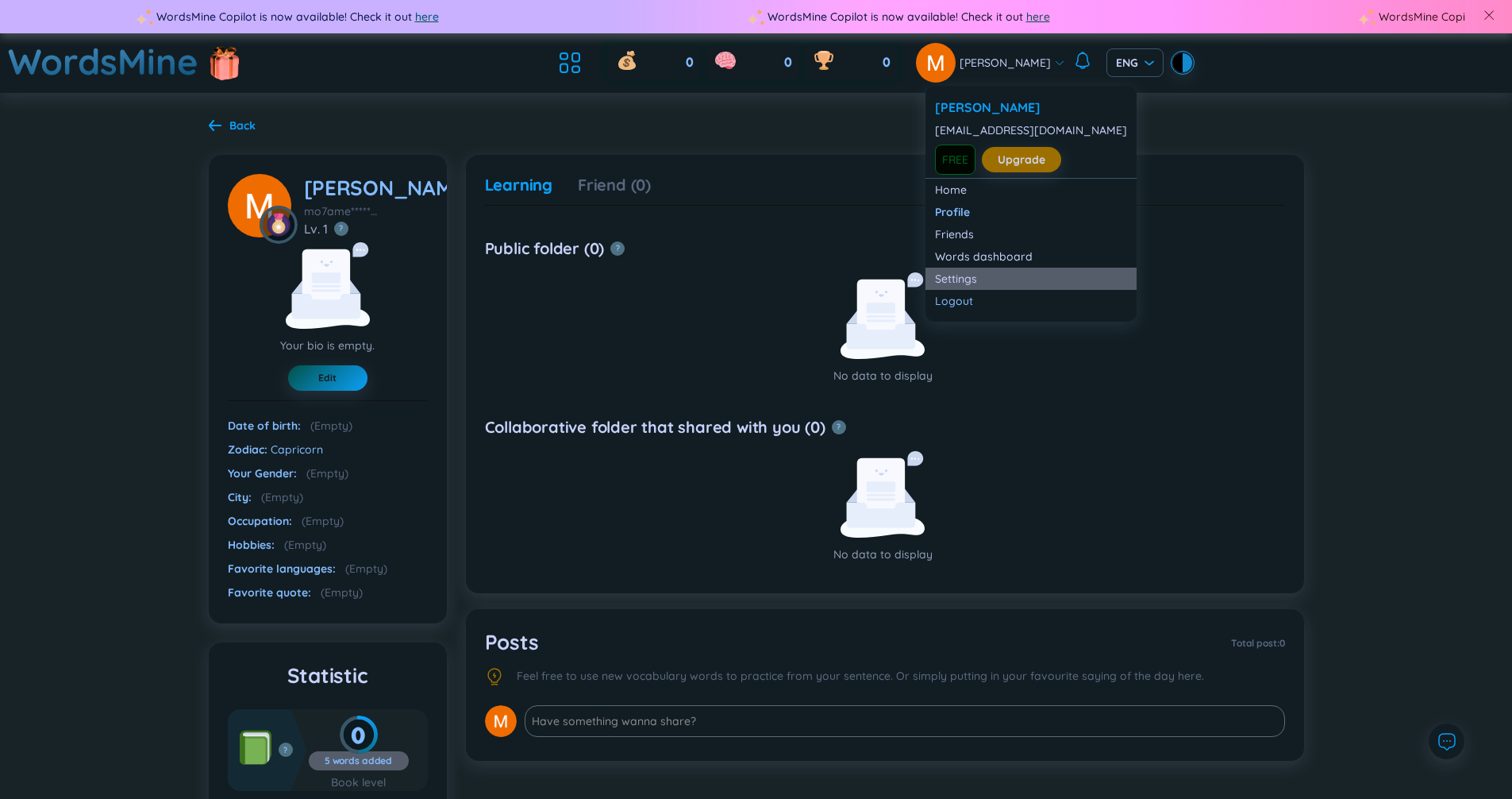
click at [1000, 281] on link "Settings" at bounding box center [1031, 279] width 192 height 16
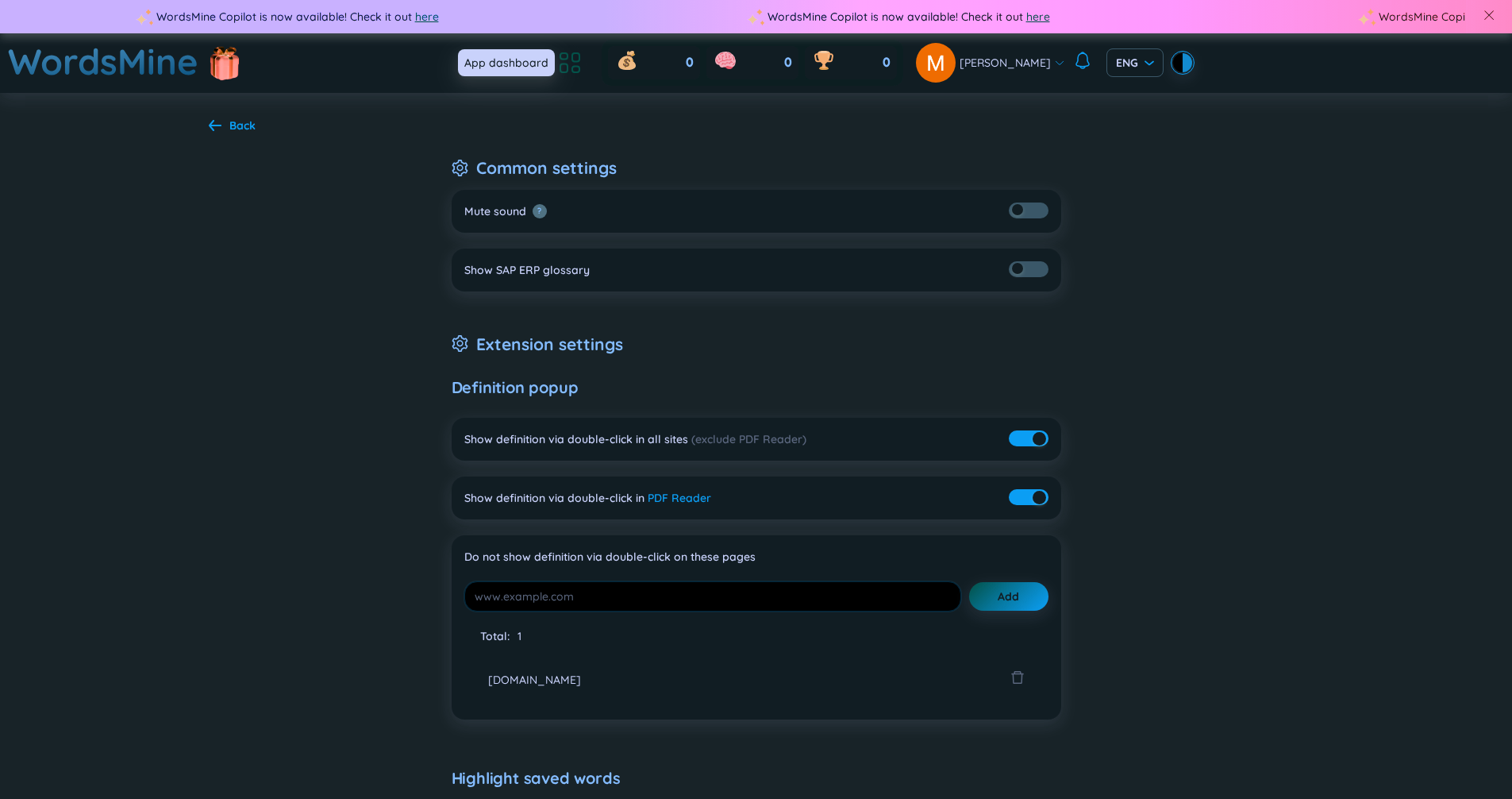
click at [568, 64] on icon at bounding box center [563, 68] width 7 height 9
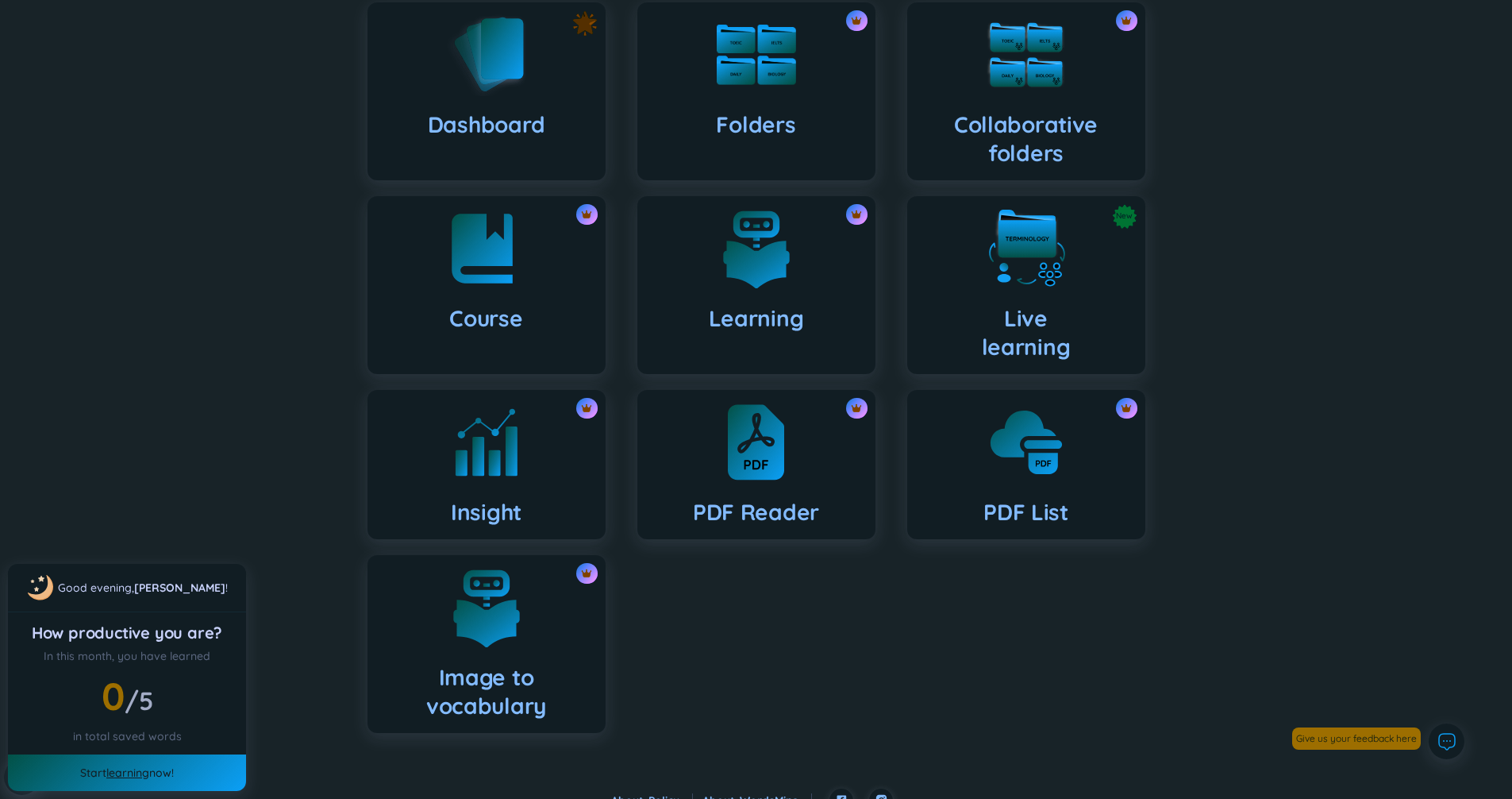
scroll to position [191, 0]
